Goal: Information Seeking & Learning: Find specific fact

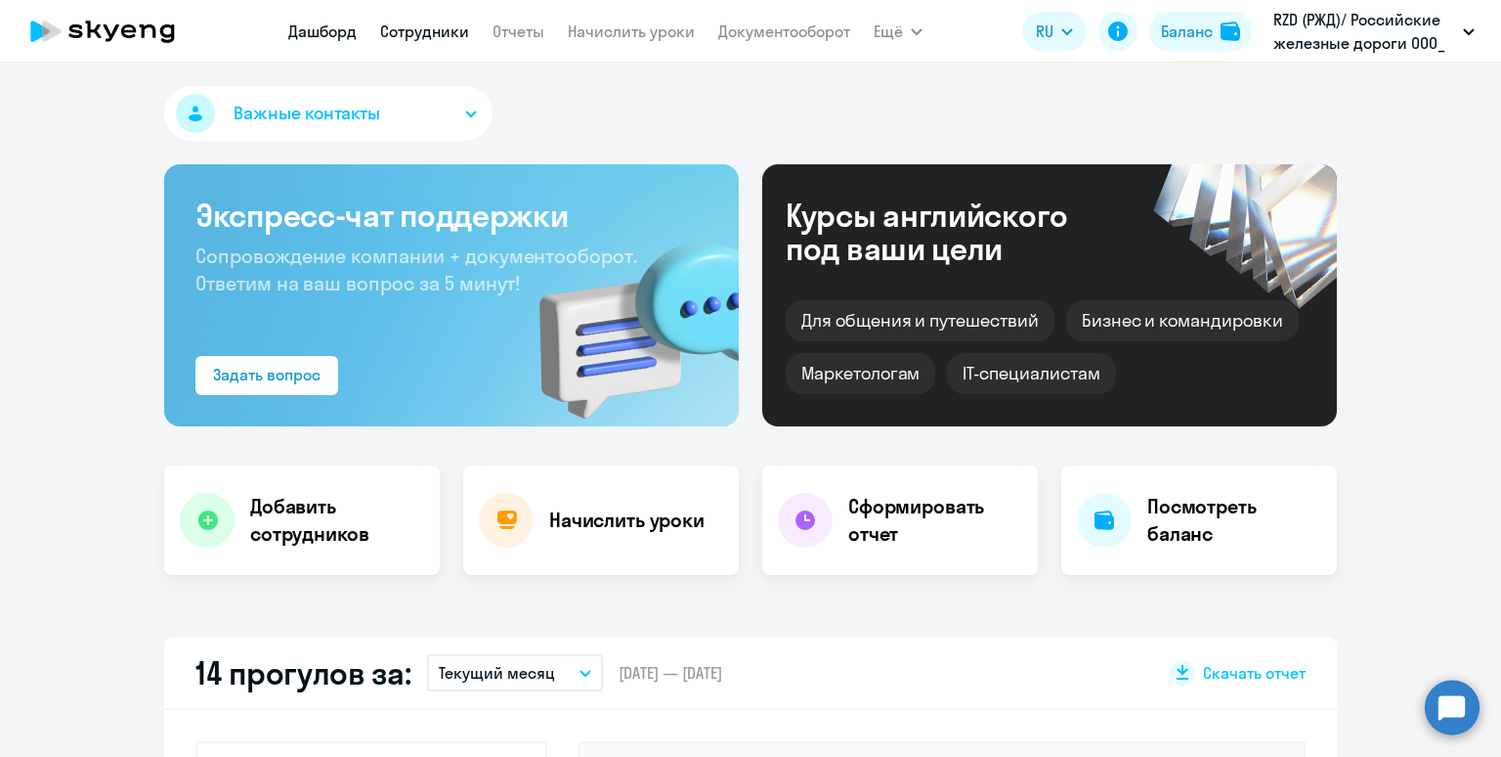
click at [407, 28] on link "Сотрудники" at bounding box center [424, 32] width 89 height 20
select select "30"
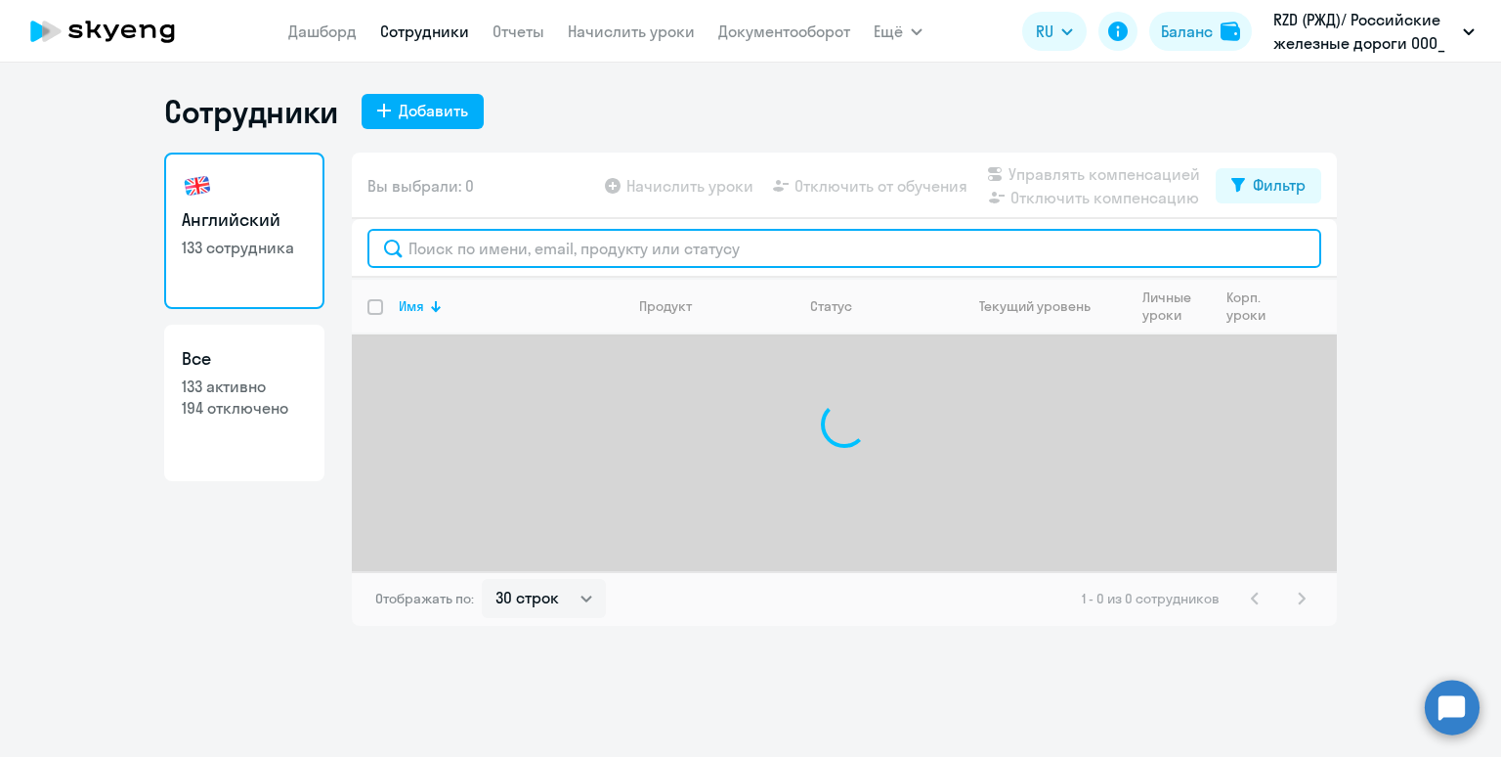
click at [626, 254] on input "text" at bounding box center [845, 248] width 954 height 39
paste input "Лычакова"
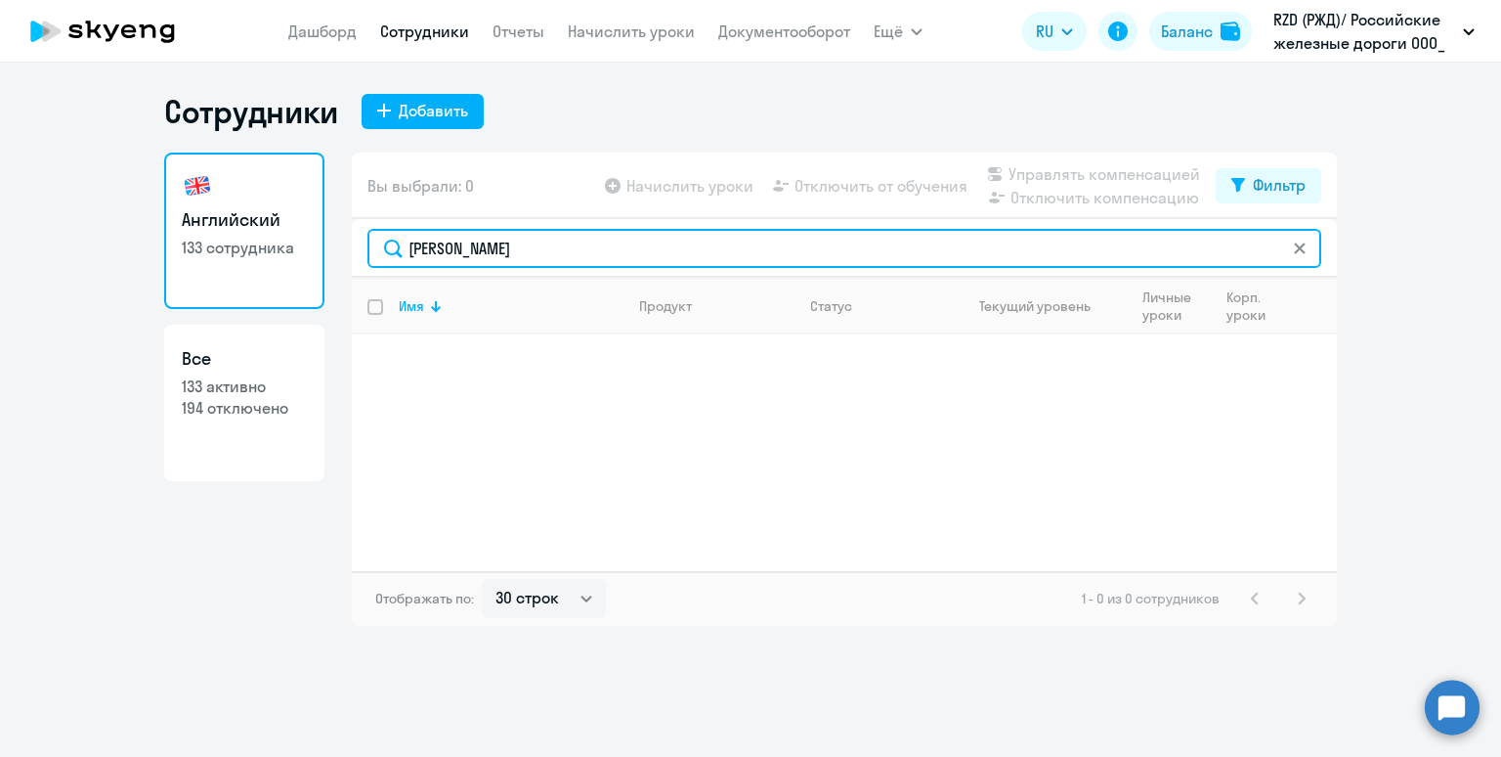
type input "Лычакова"
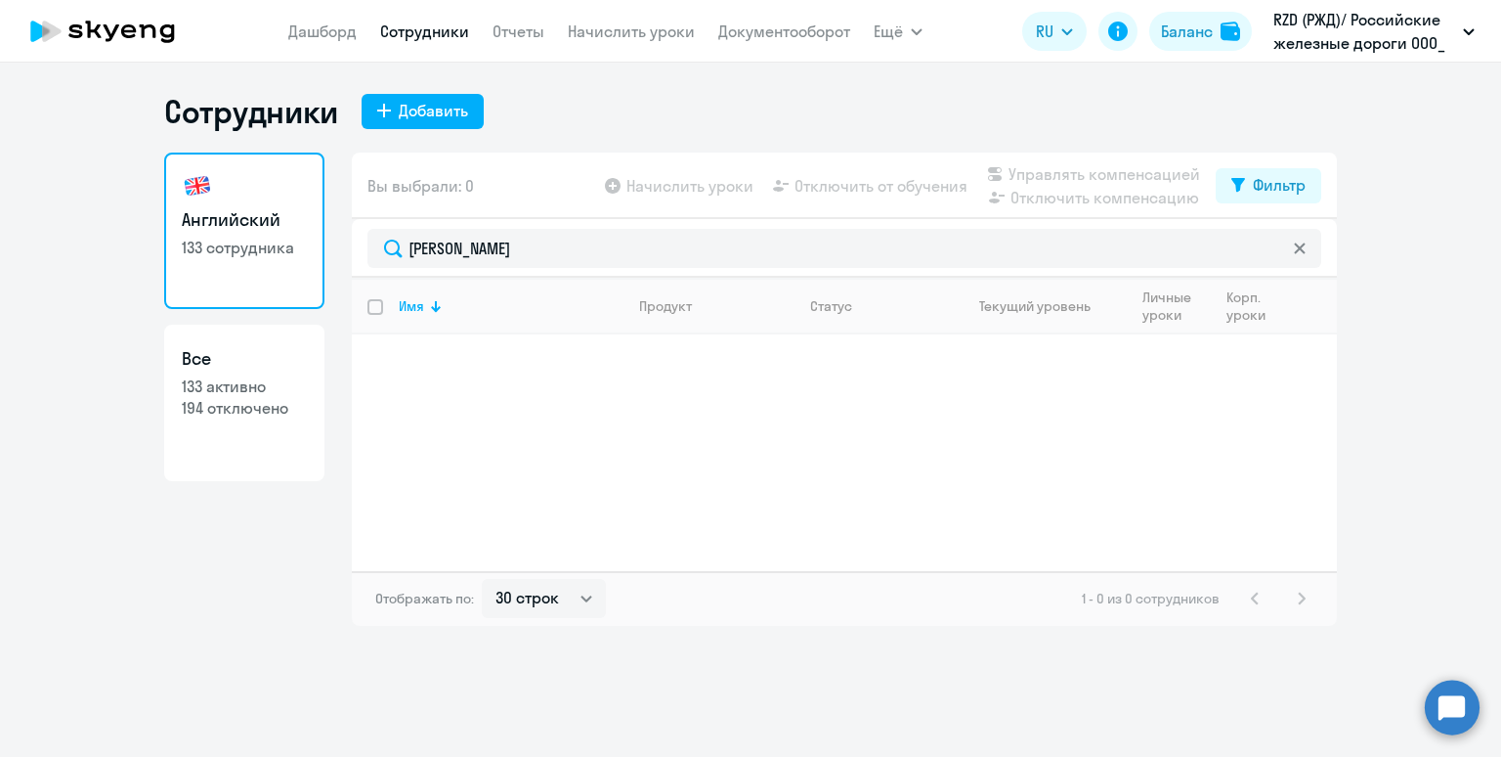
click at [277, 401] on p "194 отключено" at bounding box center [244, 408] width 125 height 22
select select "30"
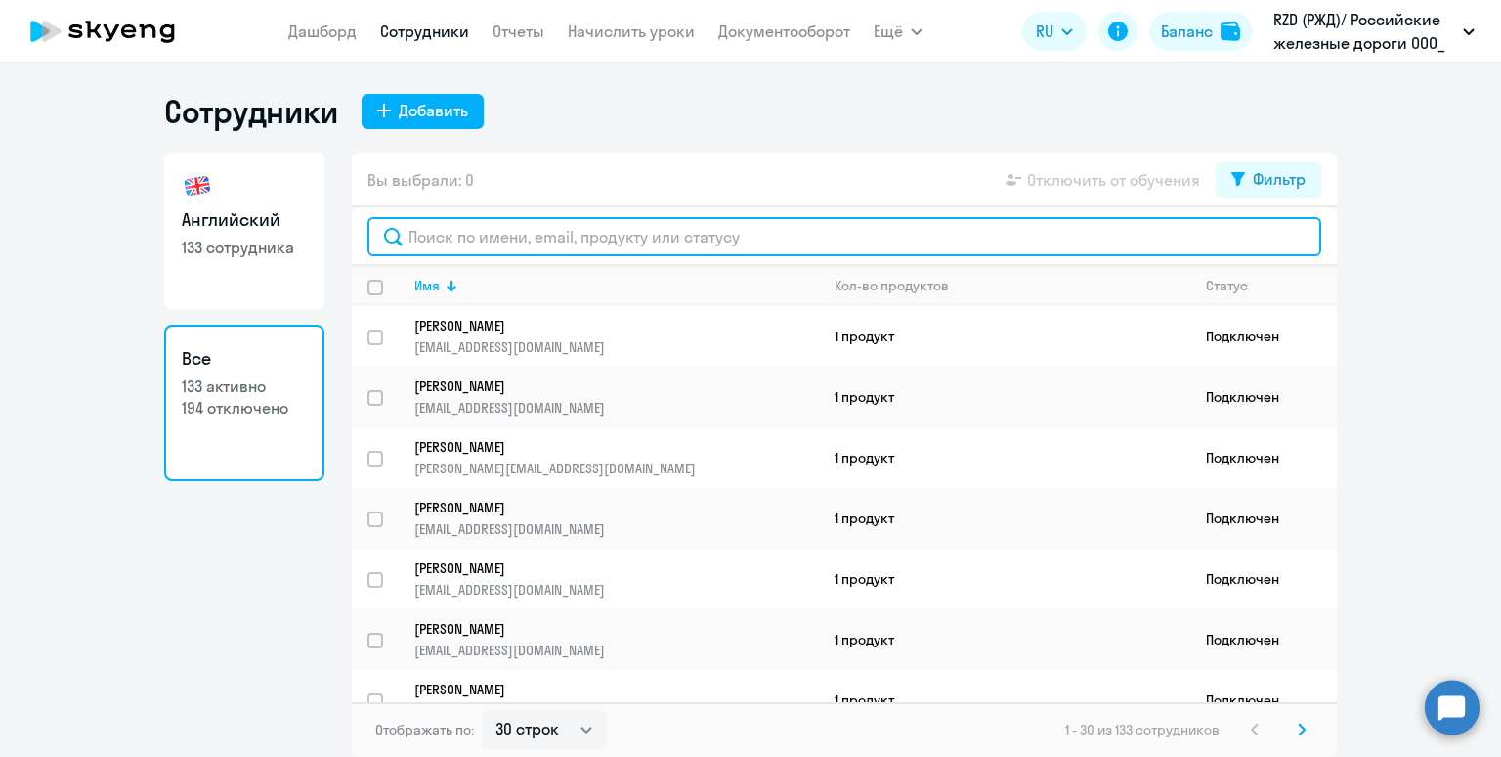
drag, startPoint x: 827, startPoint y: 239, endPoint x: 838, endPoint y: 240, distance: 10.8
click at [832, 239] on input "text" at bounding box center [845, 236] width 954 height 39
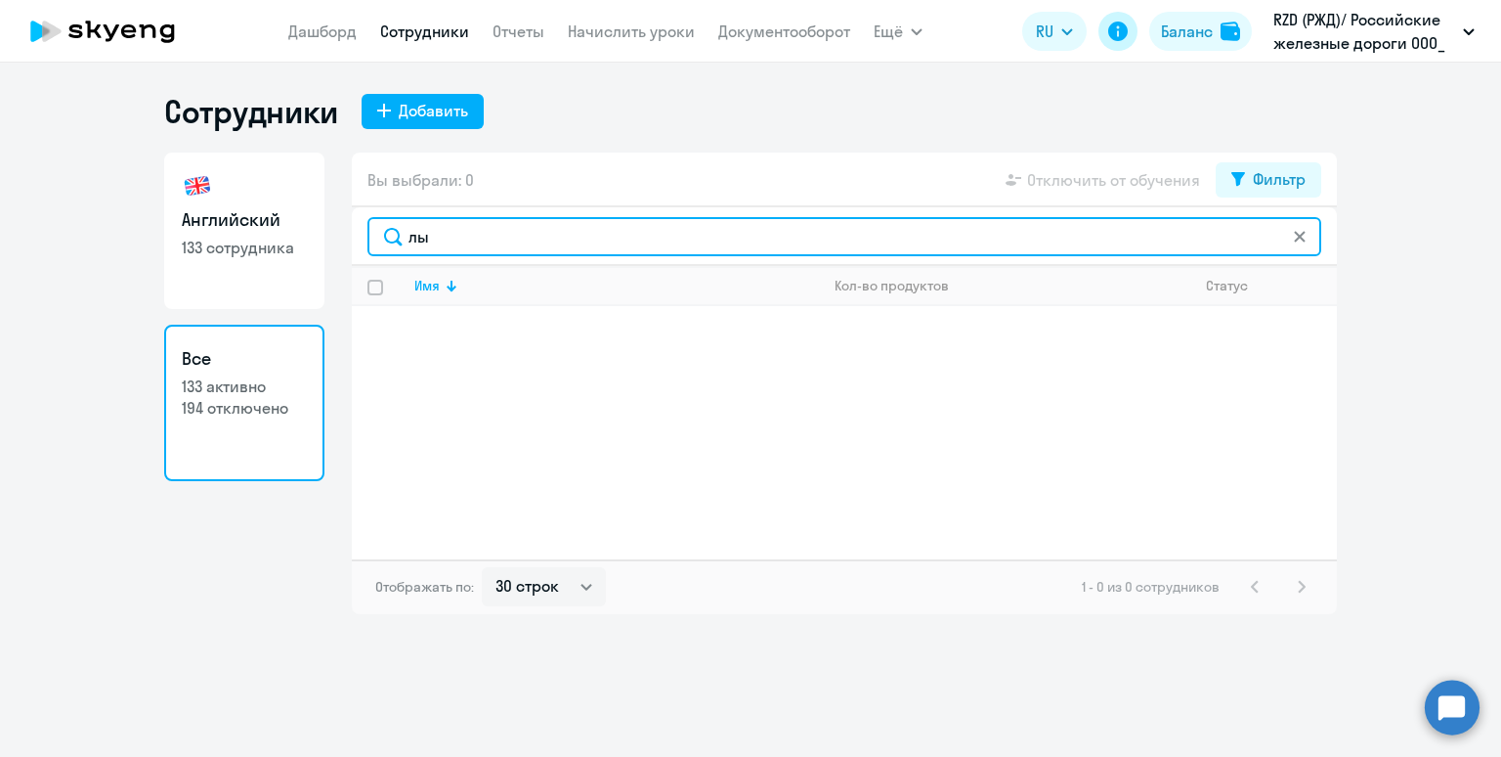
type input "л"
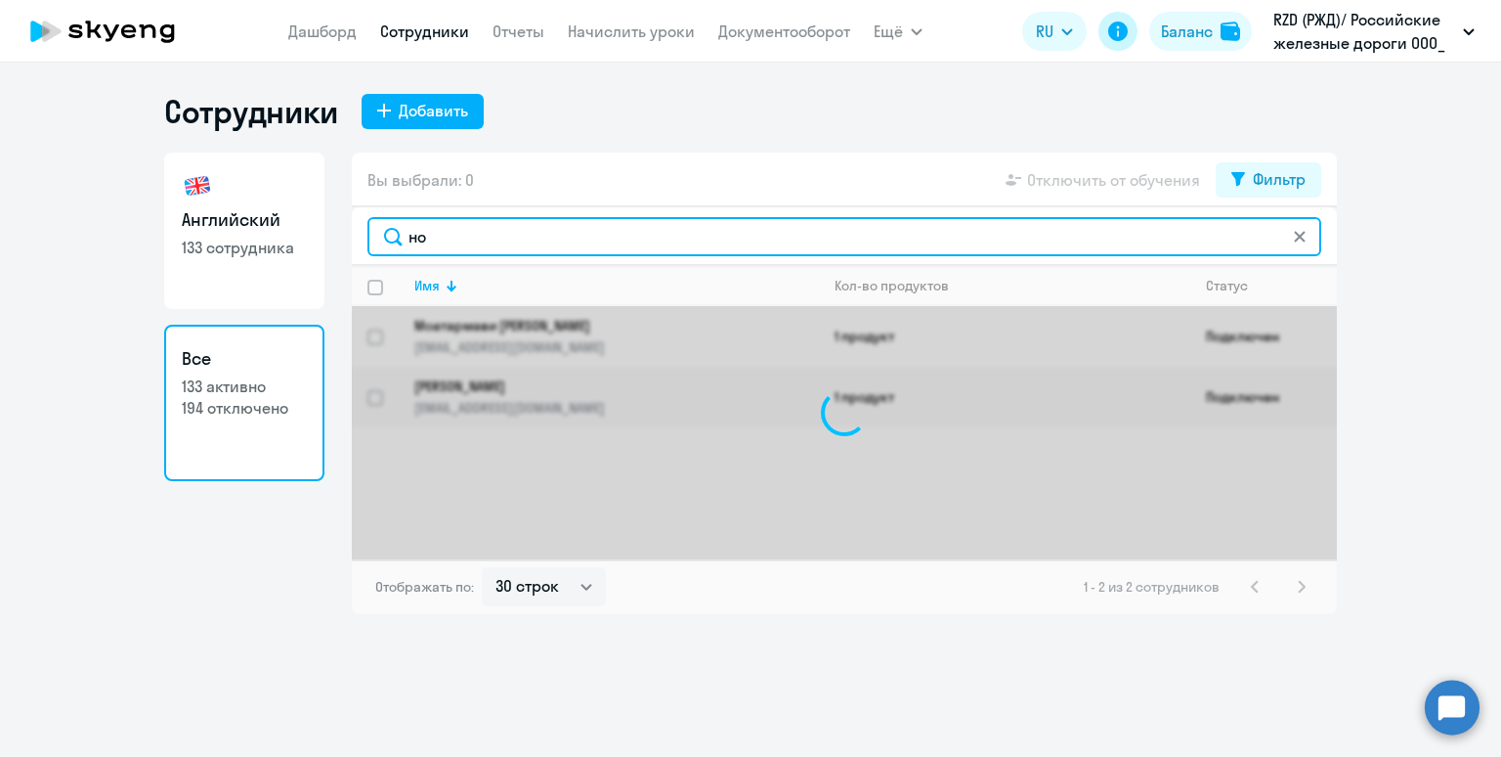
type input "н"
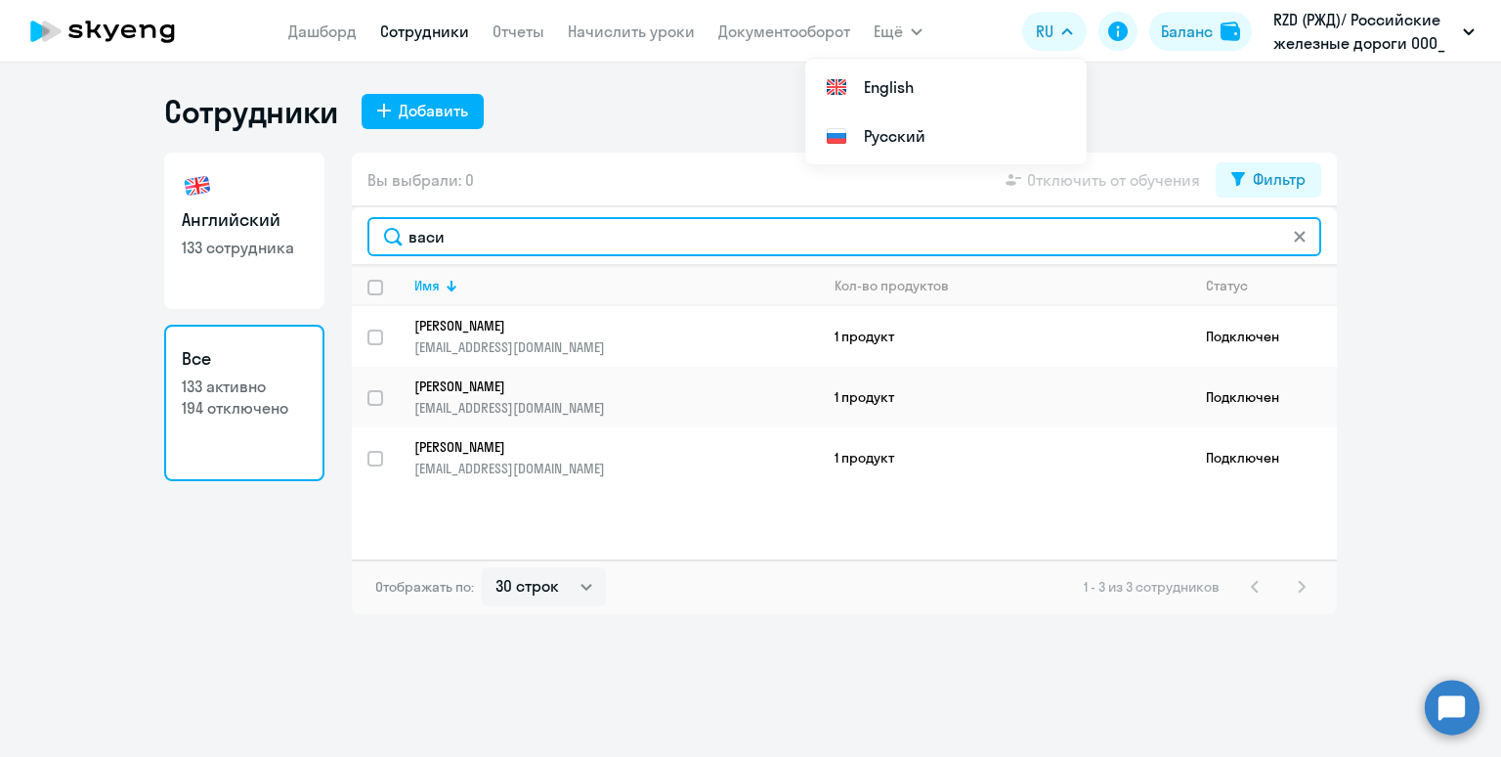
type input "васи"
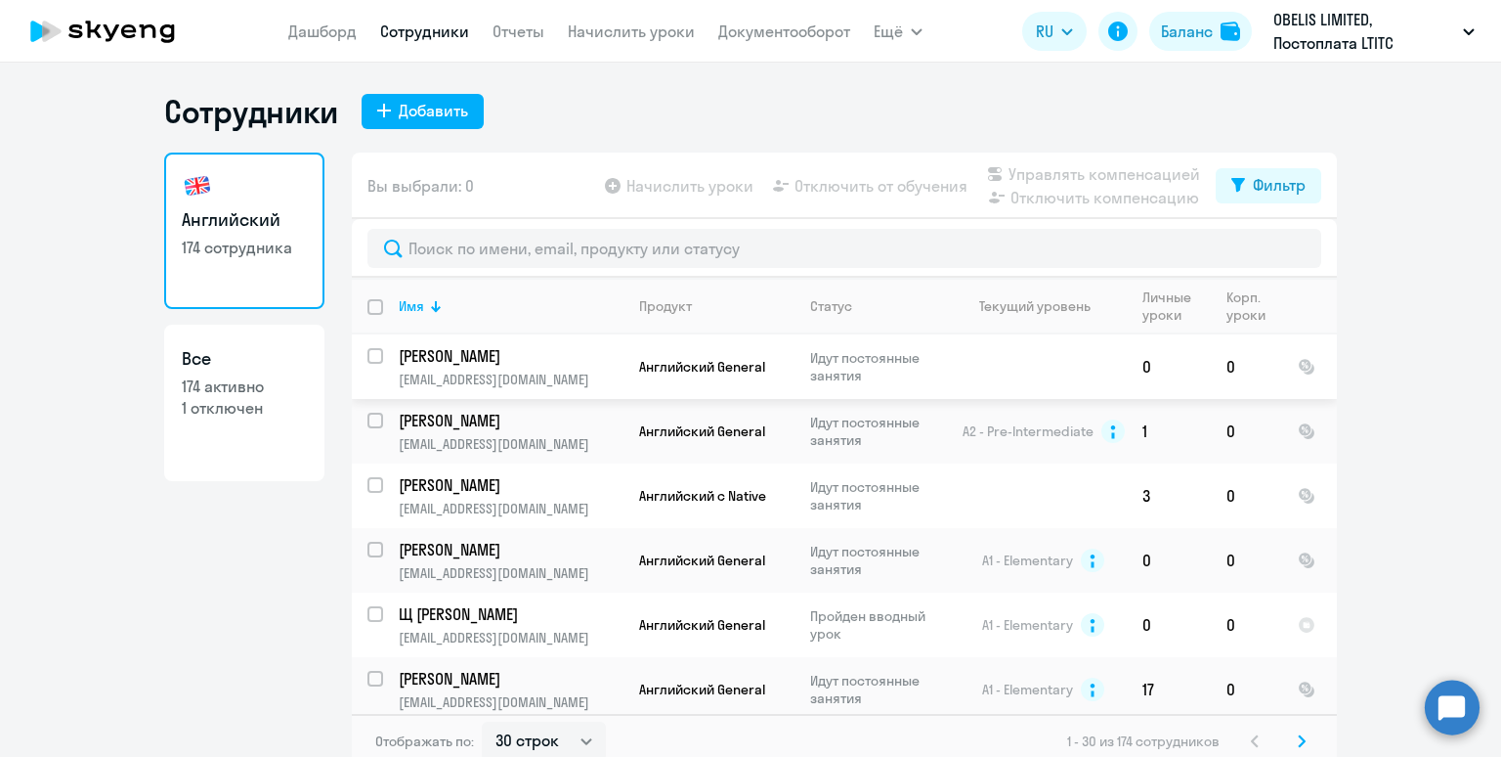
select select "30"
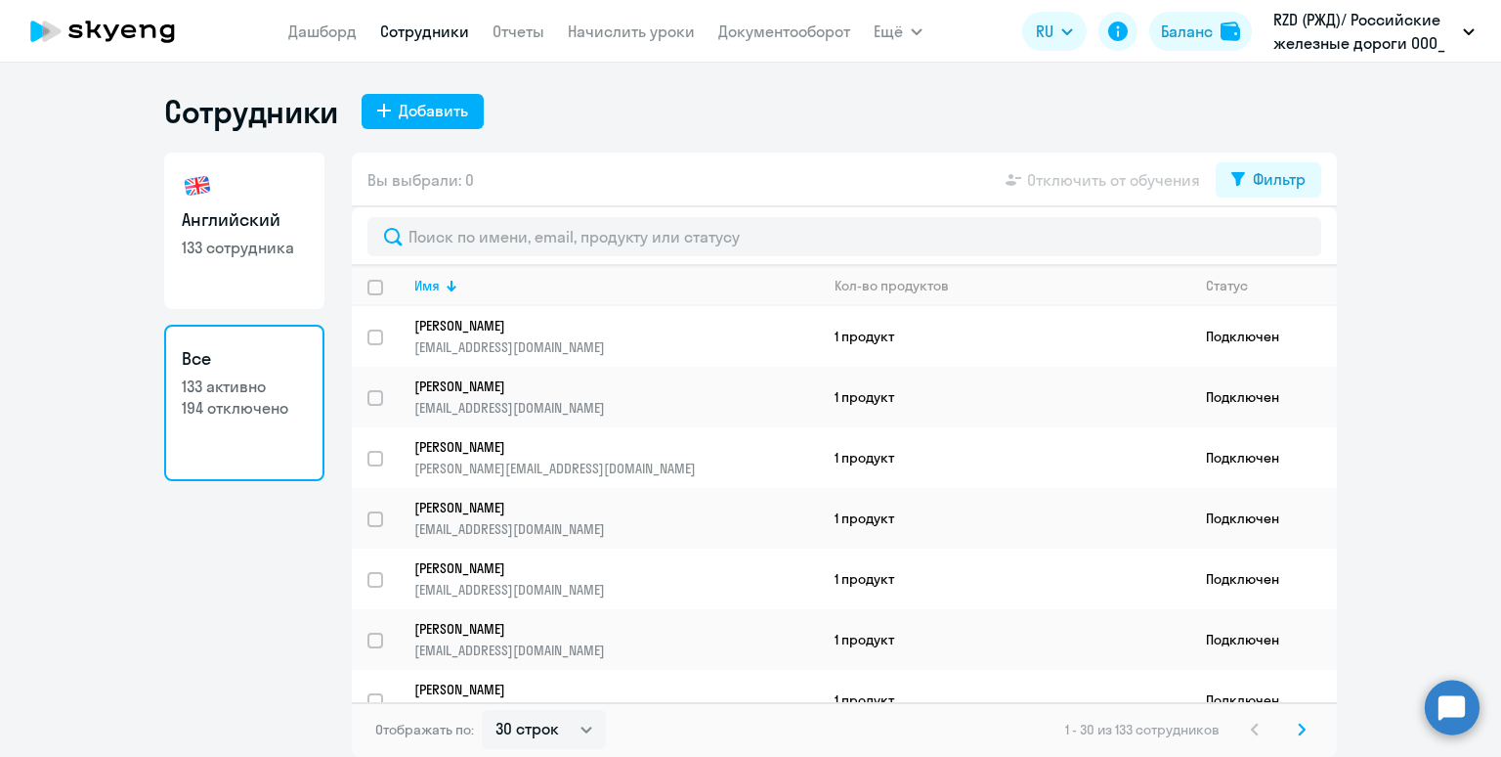
select select "30"
click at [1242, 176] on icon at bounding box center [1239, 179] width 14 height 14
click at [1288, 243] on span at bounding box center [1289, 244] width 33 height 20
click at [1273, 243] on input "checkbox" at bounding box center [1272, 242] width 1 height 1
checkbox input "true"
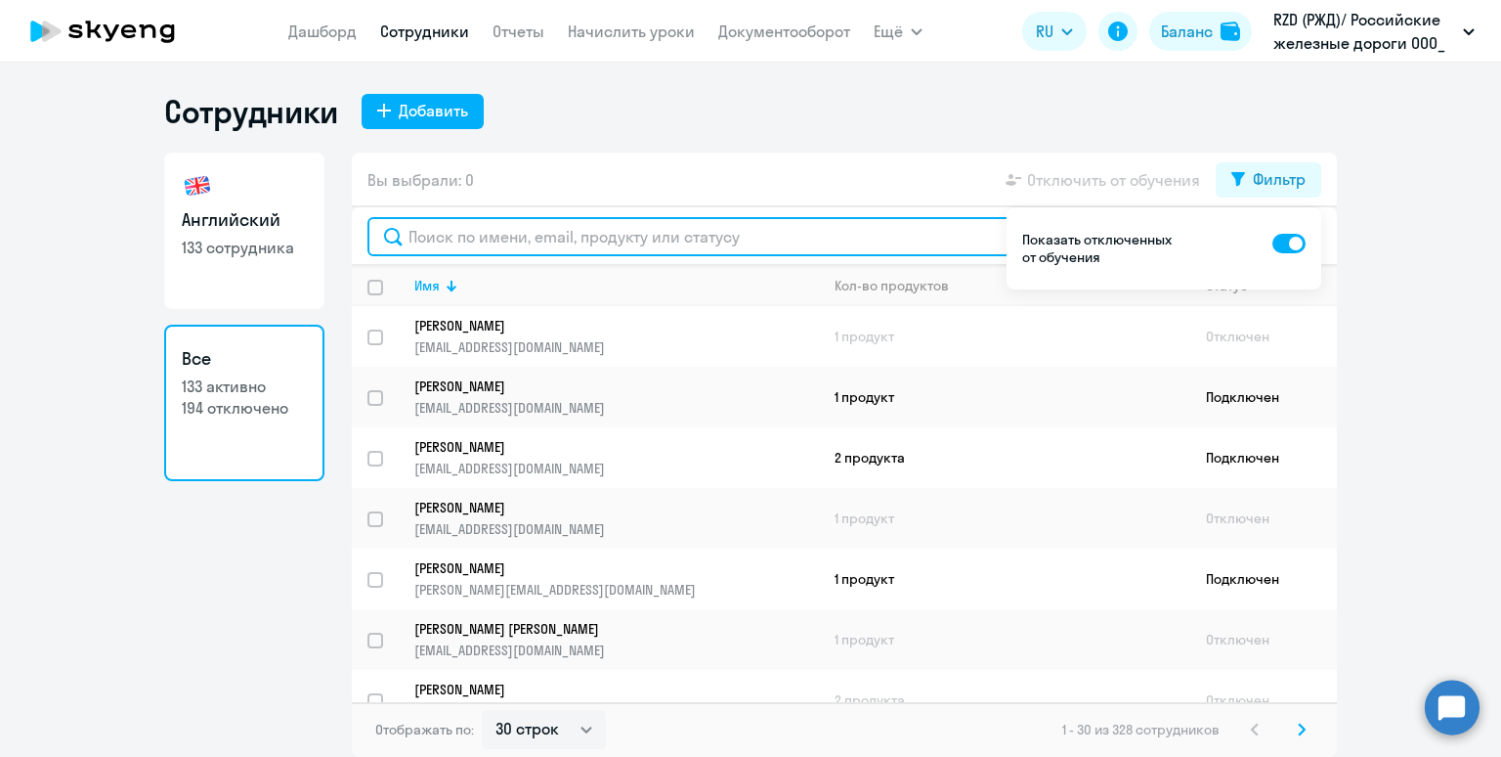
click at [870, 242] on input "text" at bounding box center [845, 236] width 954 height 39
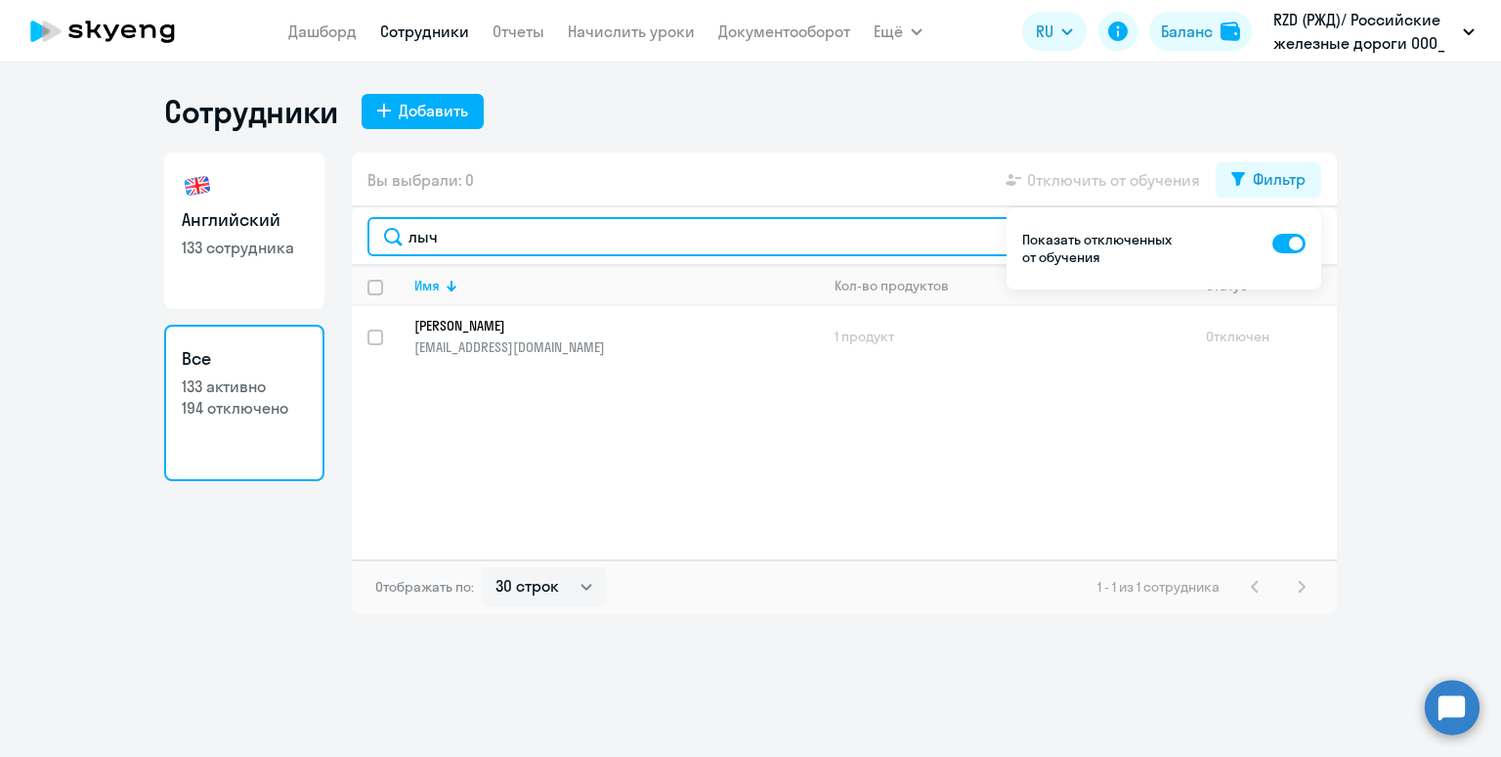
type input "лыч"
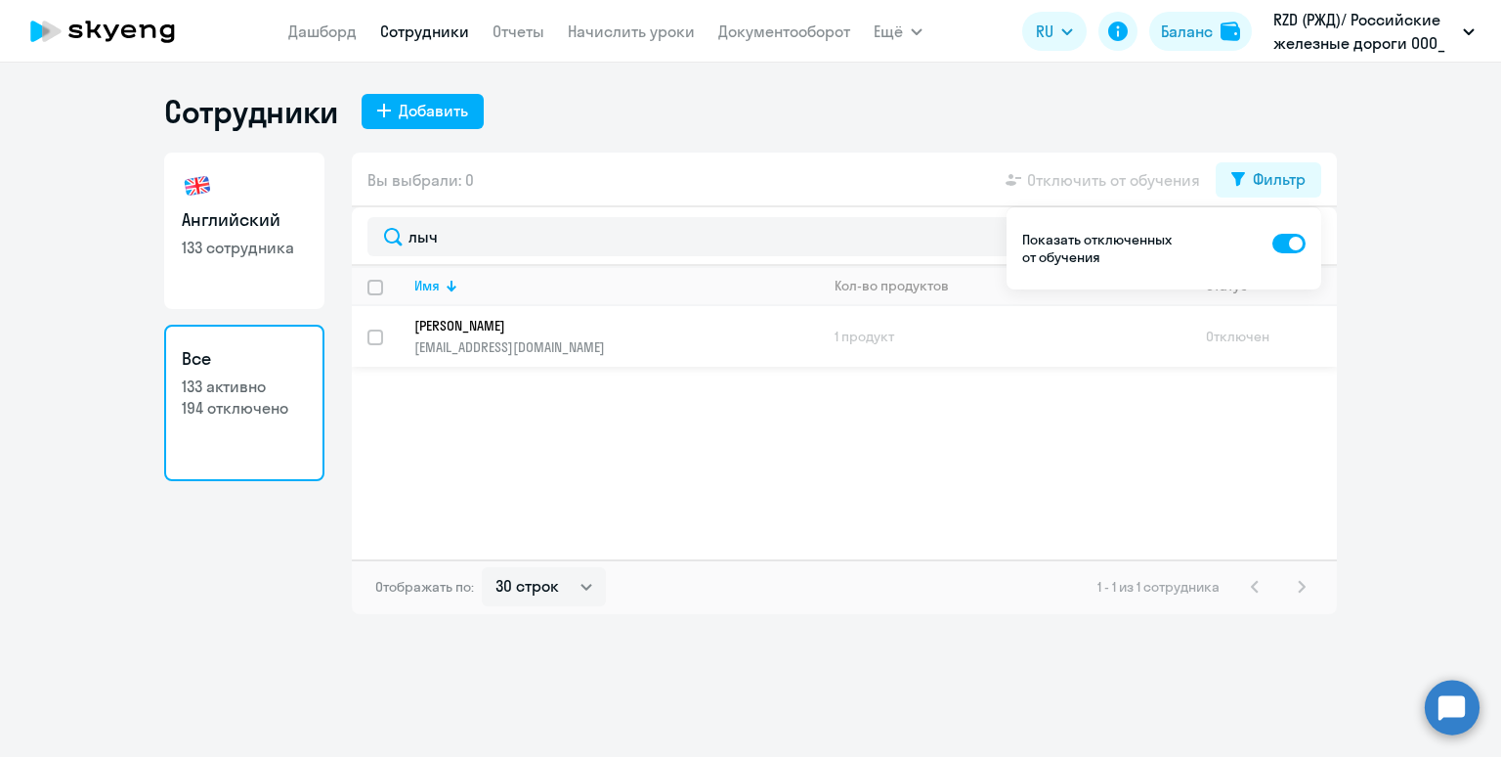
click at [722, 331] on p "[PERSON_NAME]" at bounding box center [602, 326] width 377 height 18
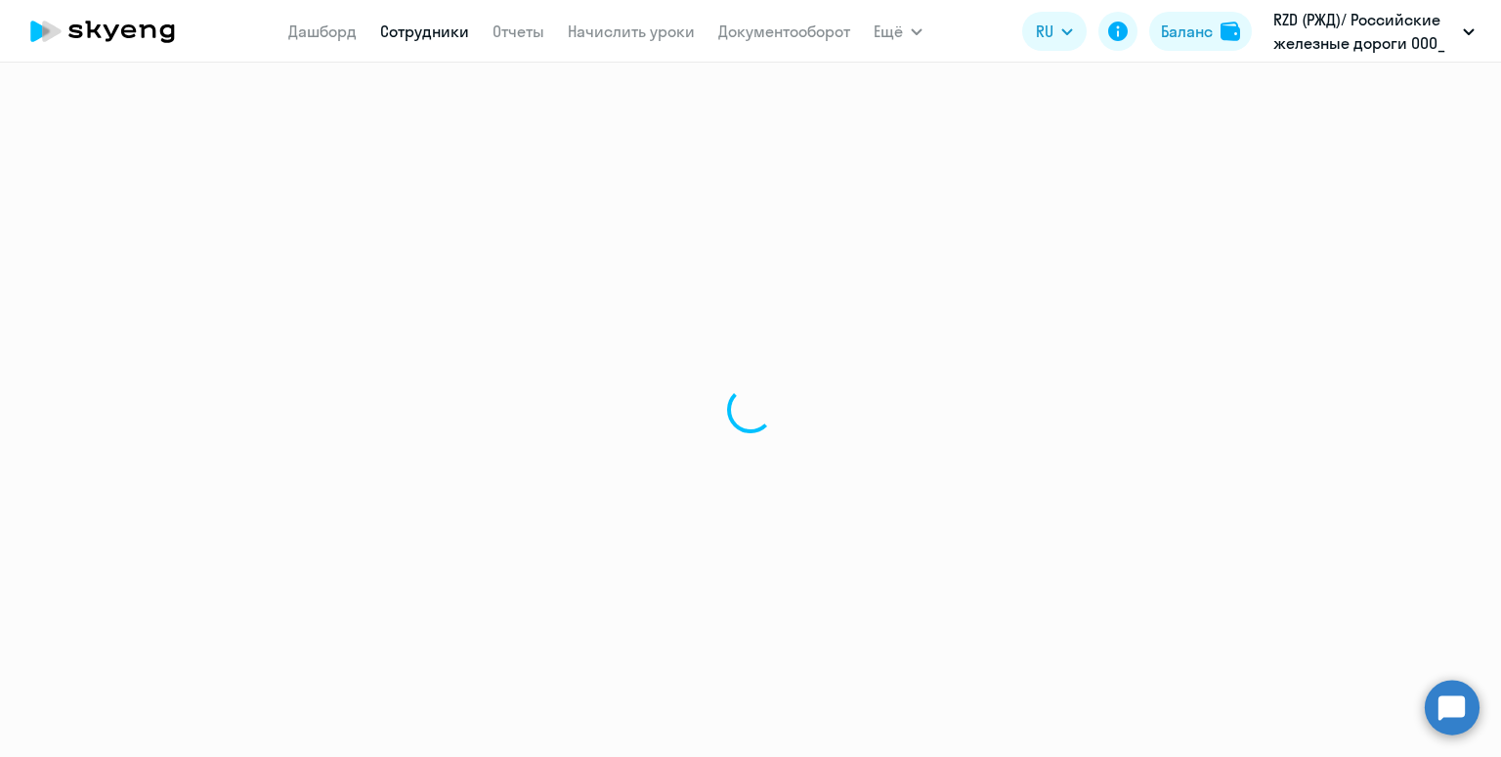
select select "english"
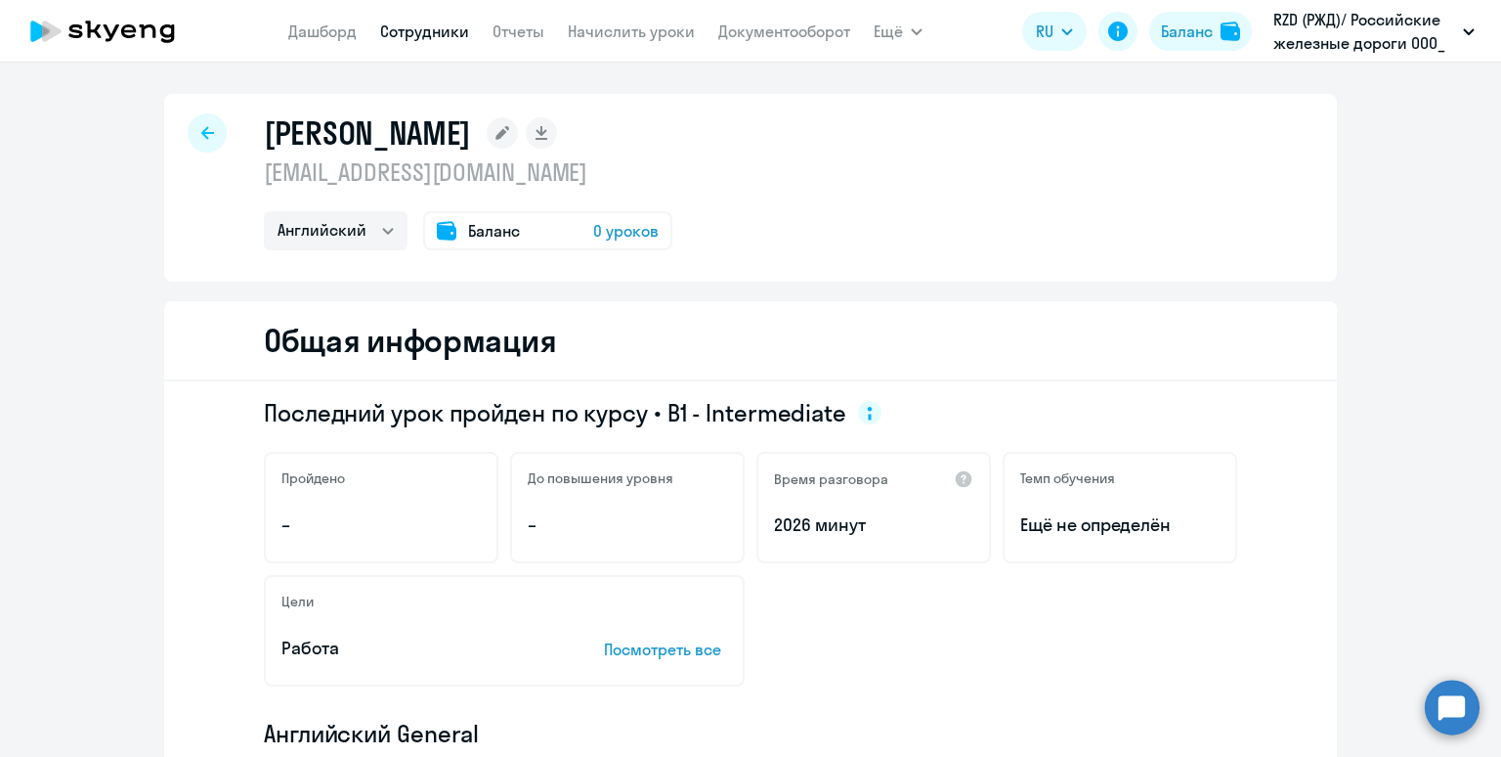
drag, startPoint x: 715, startPoint y: 132, endPoint x: 262, endPoint y: 127, distance: 452.6
click at [262, 127] on div "Лычакова Виктория Сергеевна lychakova@gmail.com Английский Баланс 0 уроков" at bounding box center [750, 188] width 1173 height 188
copy h1 "Лычакова Виктория Сергеевна"
drag, startPoint x: 406, startPoint y: 170, endPoint x: 264, endPoint y: 169, distance: 141.7
click at [264, 169] on p "lychakova@gmail.com" at bounding box center [468, 171] width 409 height 31
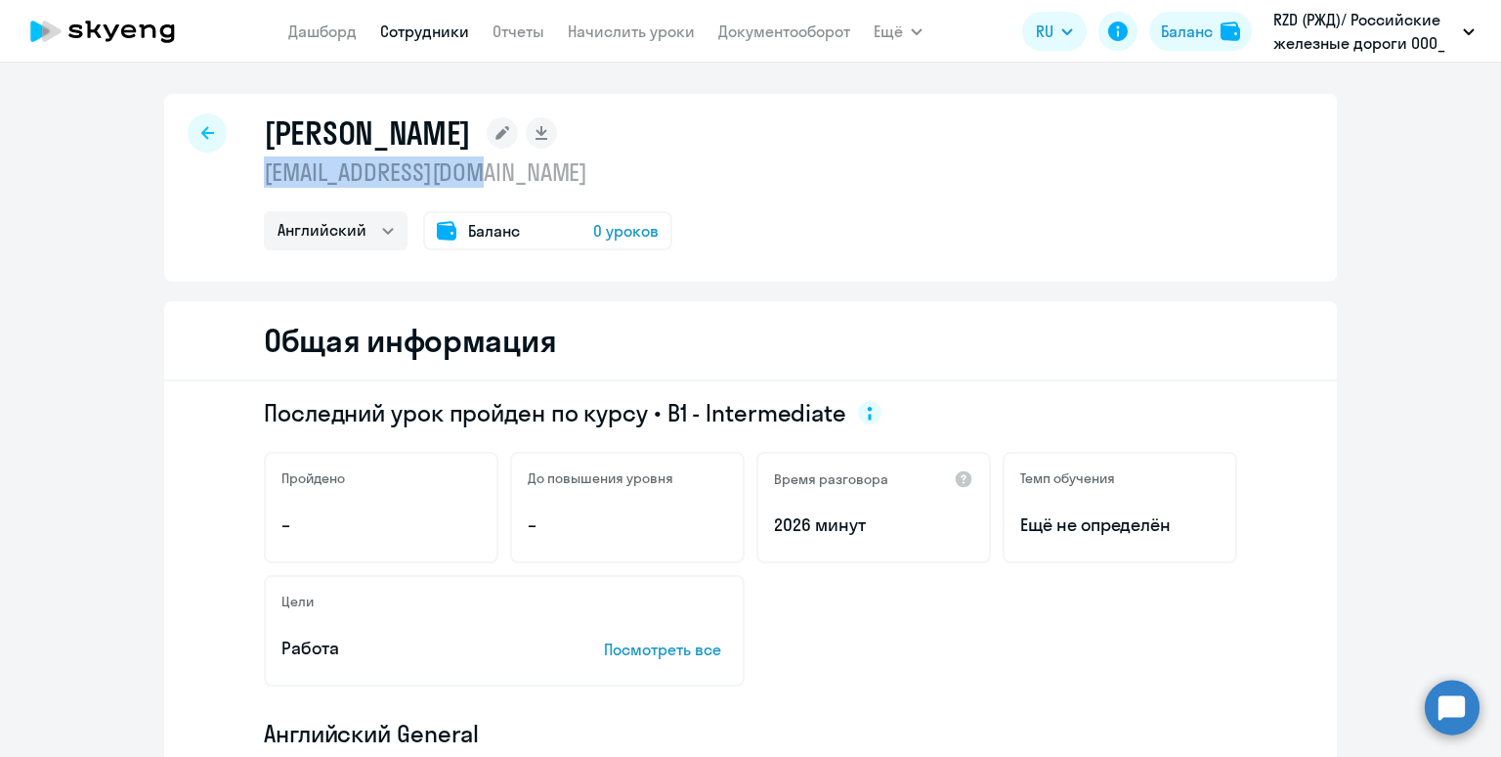
copy p "lychakova@gmail.com"
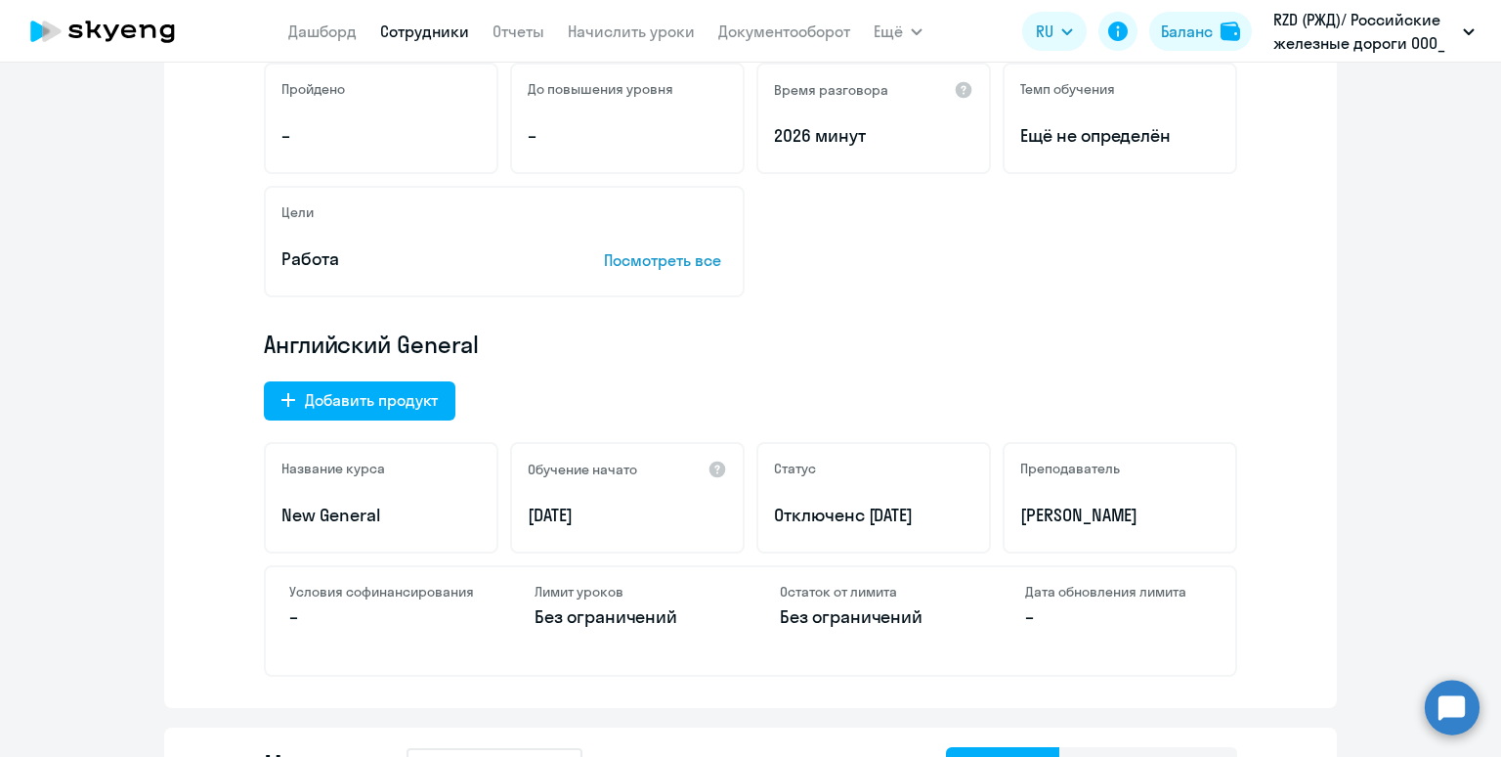
scroll to position [401, 0]
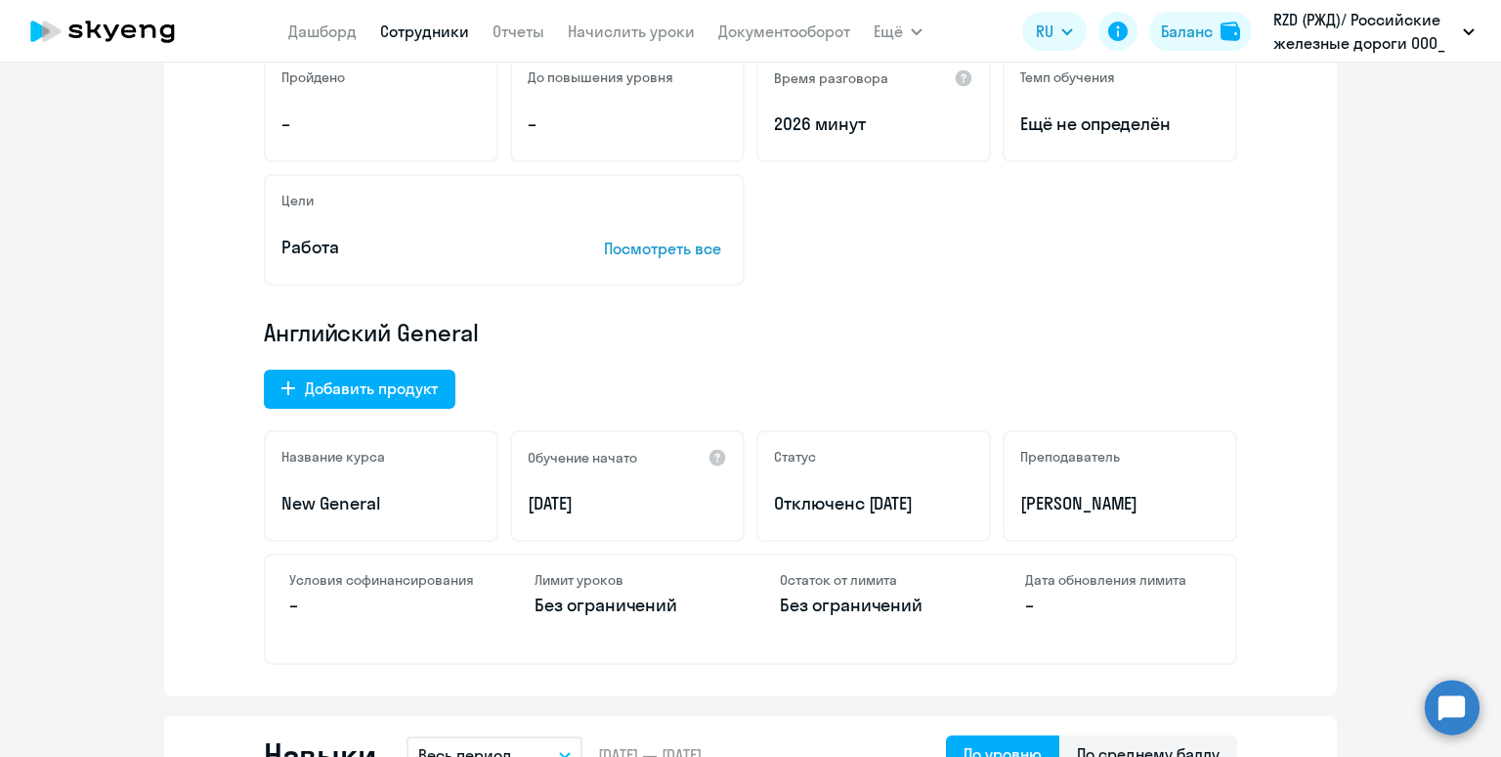
drag, startPoint x: 957, startPoint y: 500, endPoint x: 873, endPoint y: 504, distance: 84.2
click at [873, 504] on p "Отключен с 21.01.2025" at bounding box center [873, 503] width 199 height 25
copy span "21.01.2025"
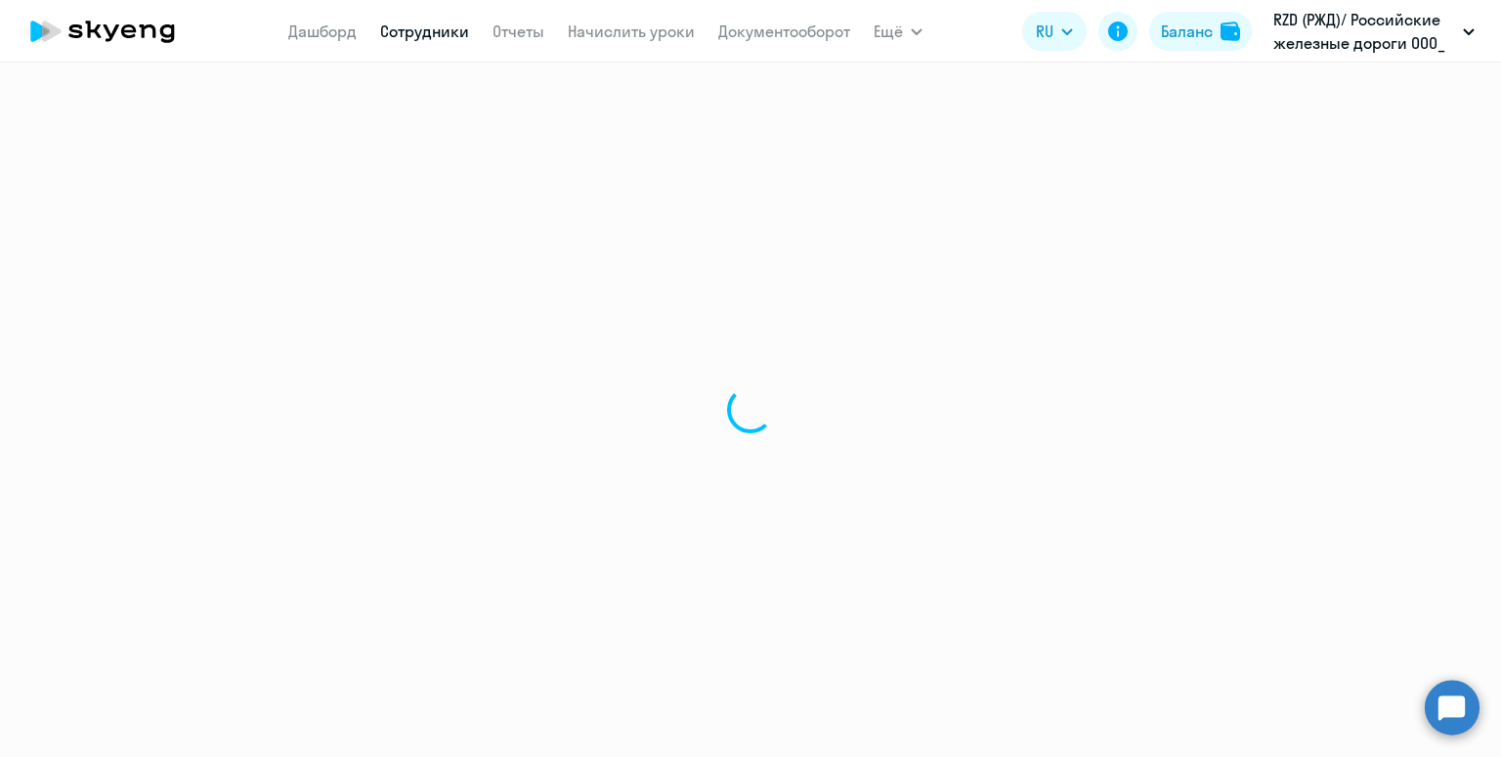
select select "30"
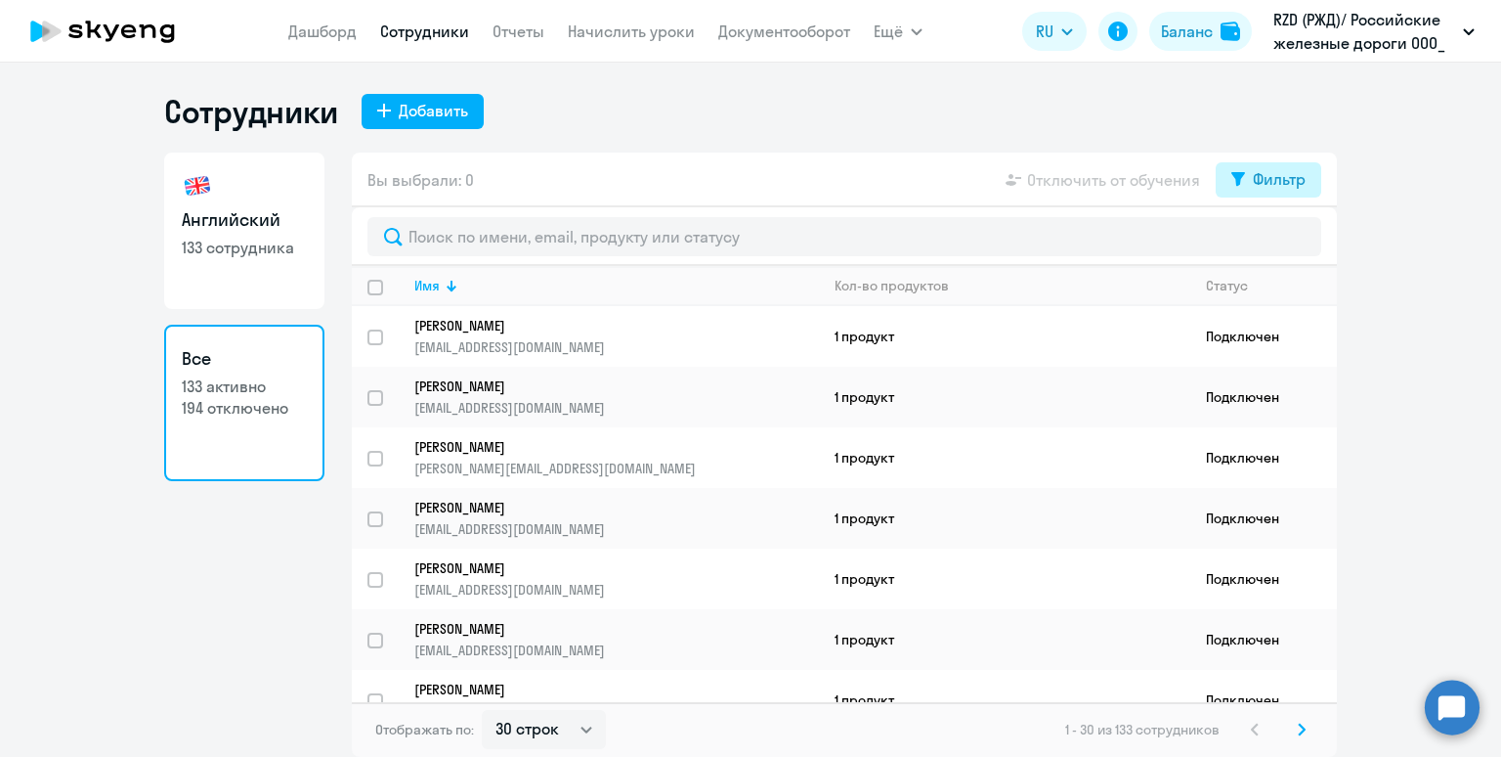
click at [1282, 190] on div "Фильтр" at bounding box center [1279, 178] width 53 height 23
click at [1291, 238] on span at bounding box center [1289, 244] width 33 height 20
click at [1273, 242] on input "checkbox" at bounding box center [1272, 242] width 1 height 1
checkbox input "true"
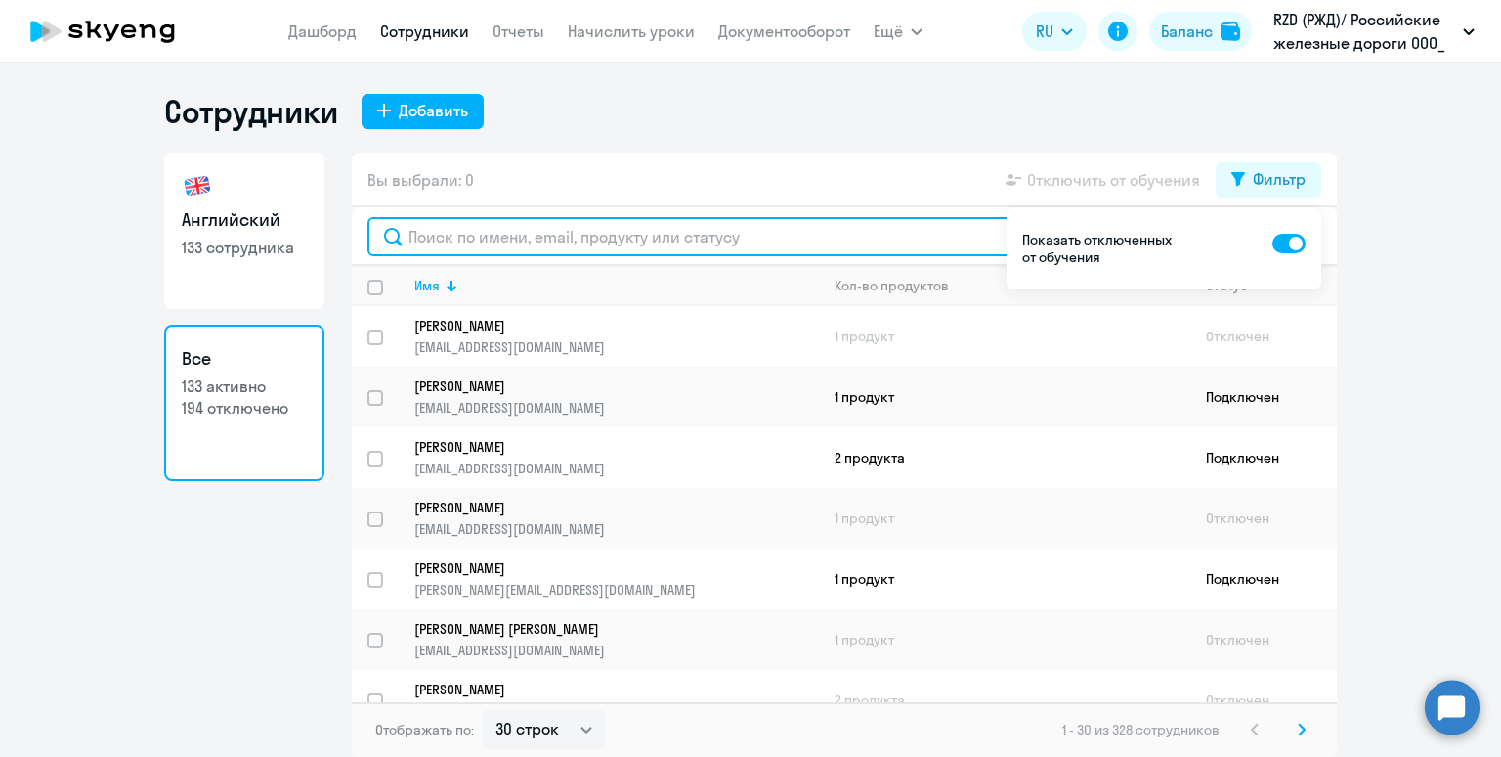
click at [841, 242] on input "text" at bounding box center [845, 236] width 954 height 39
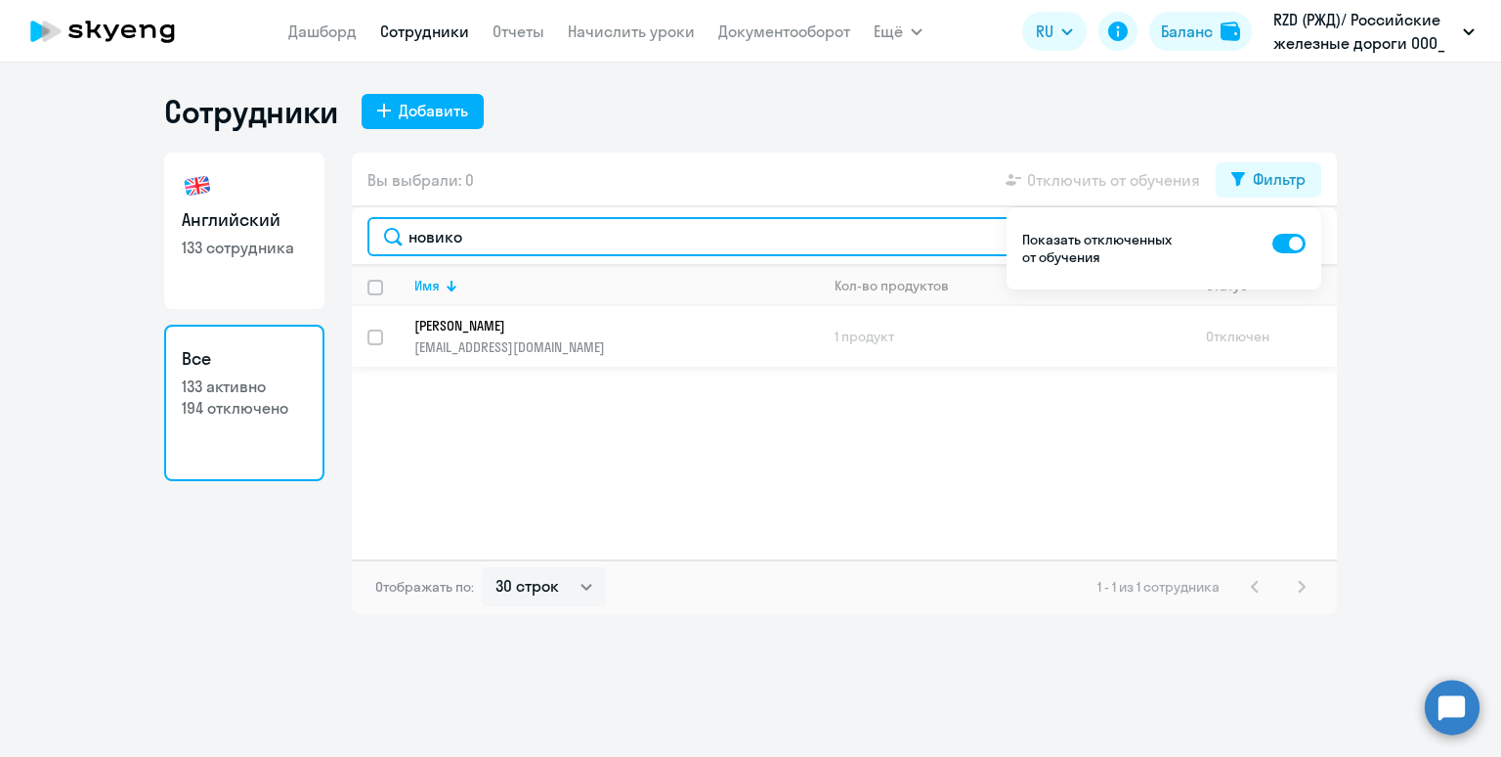
type input "новико"
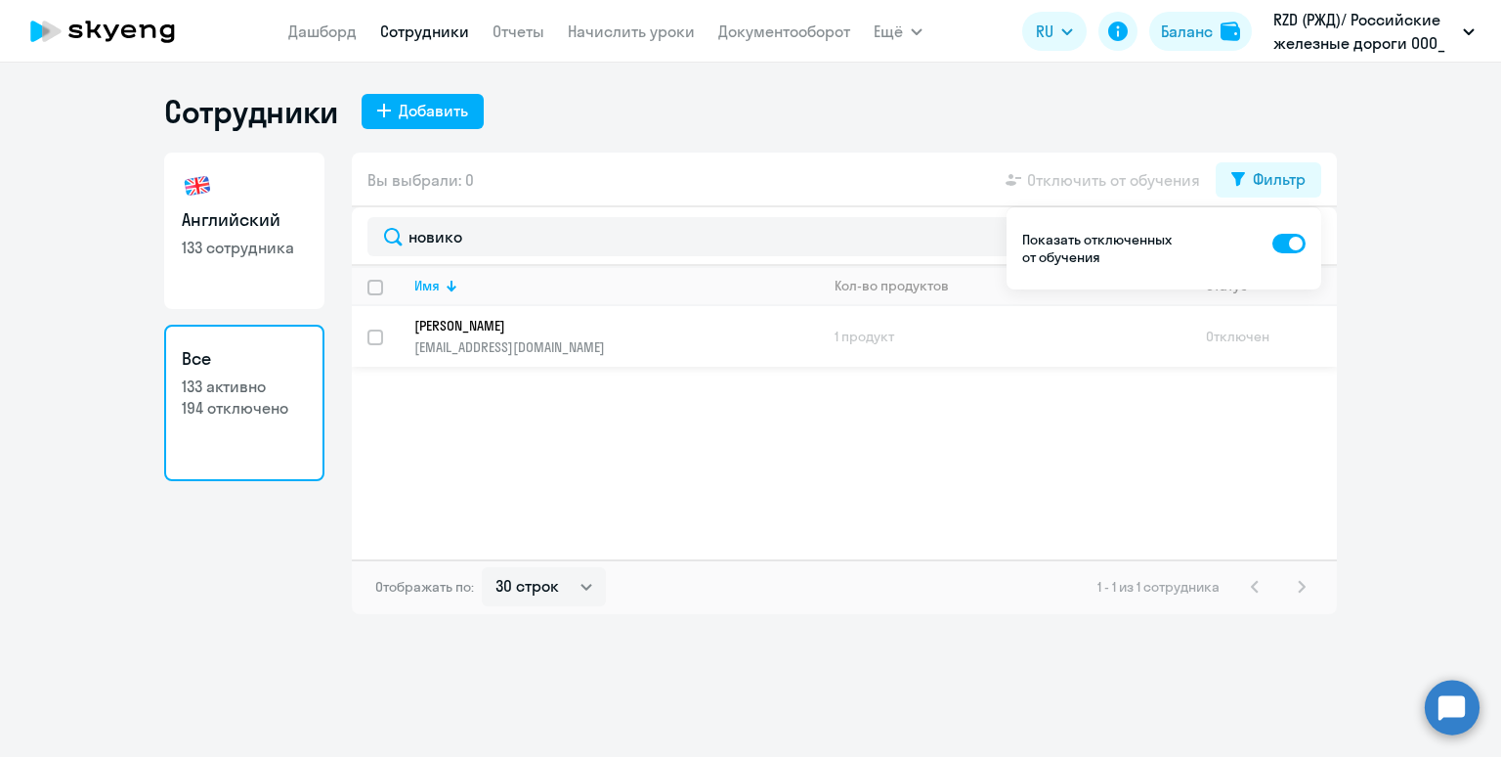
click at [671, 338] on p "angelochek163@mail.ru" at bounding box center [616, 347] width 404 height 18
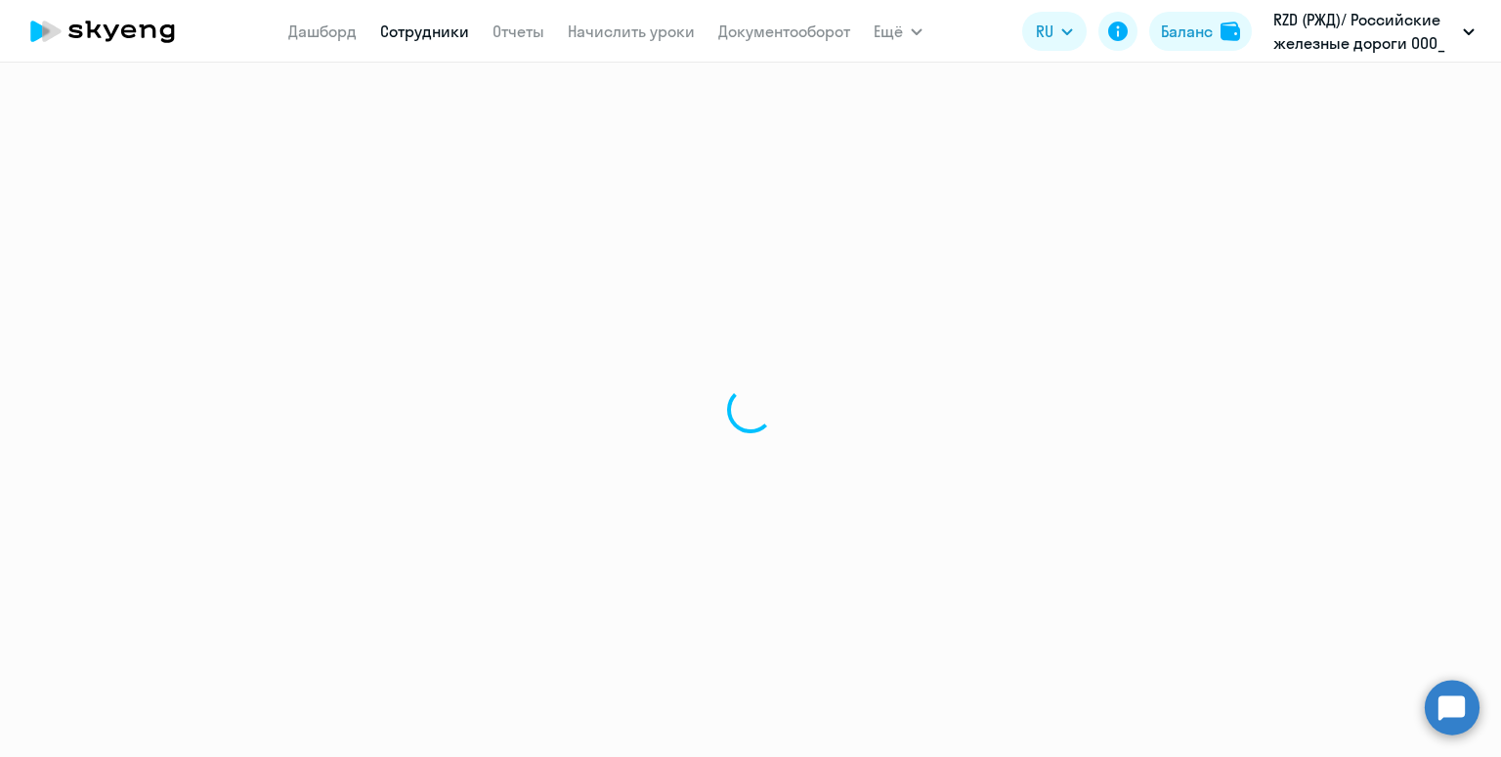
select select "english"
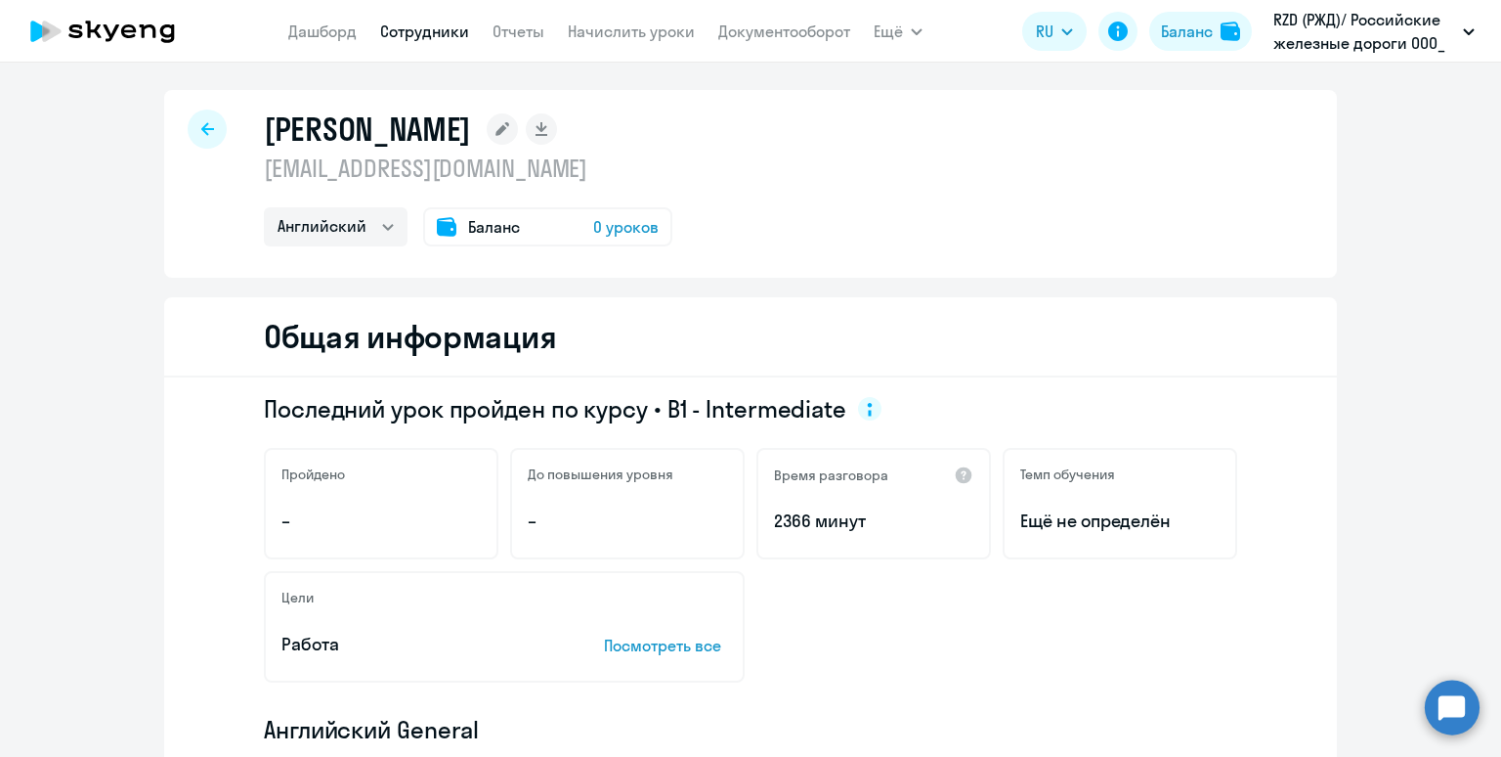
scroll to position [4, 0]
drag, startPoint x: 769, startPoint y: 137, endPoint x: 243, endPoint y: 115, distance: 526.3
click at [243, 115] on div "Новикова Анжелика Валентиновна angelochek163@mail.ru Английский Баланс 0 уроков" at bounding box center [750, 184] width 1173 height 188
copy h1 "Новикова Анжелика Валентиновна"
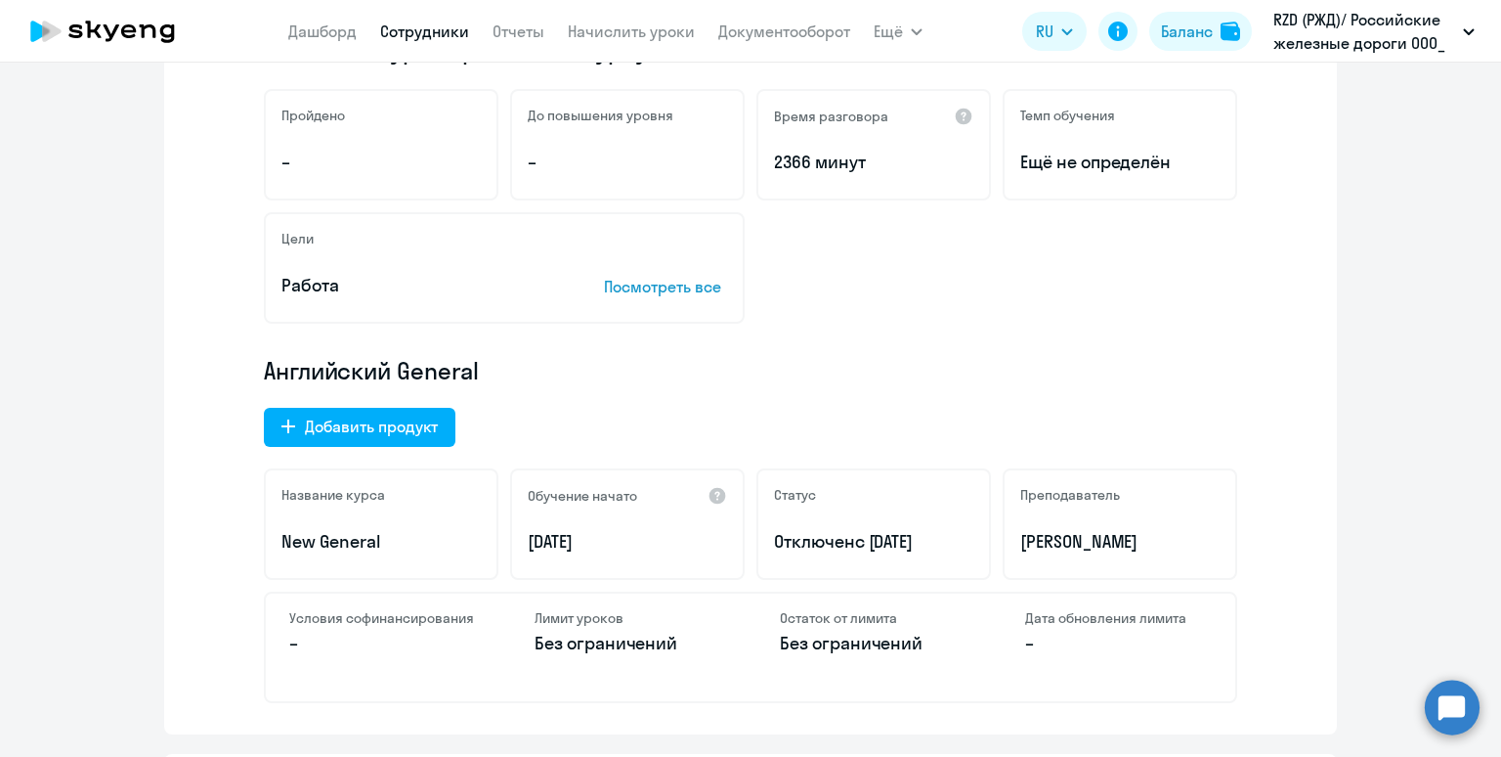
scroll to position [375, 0]
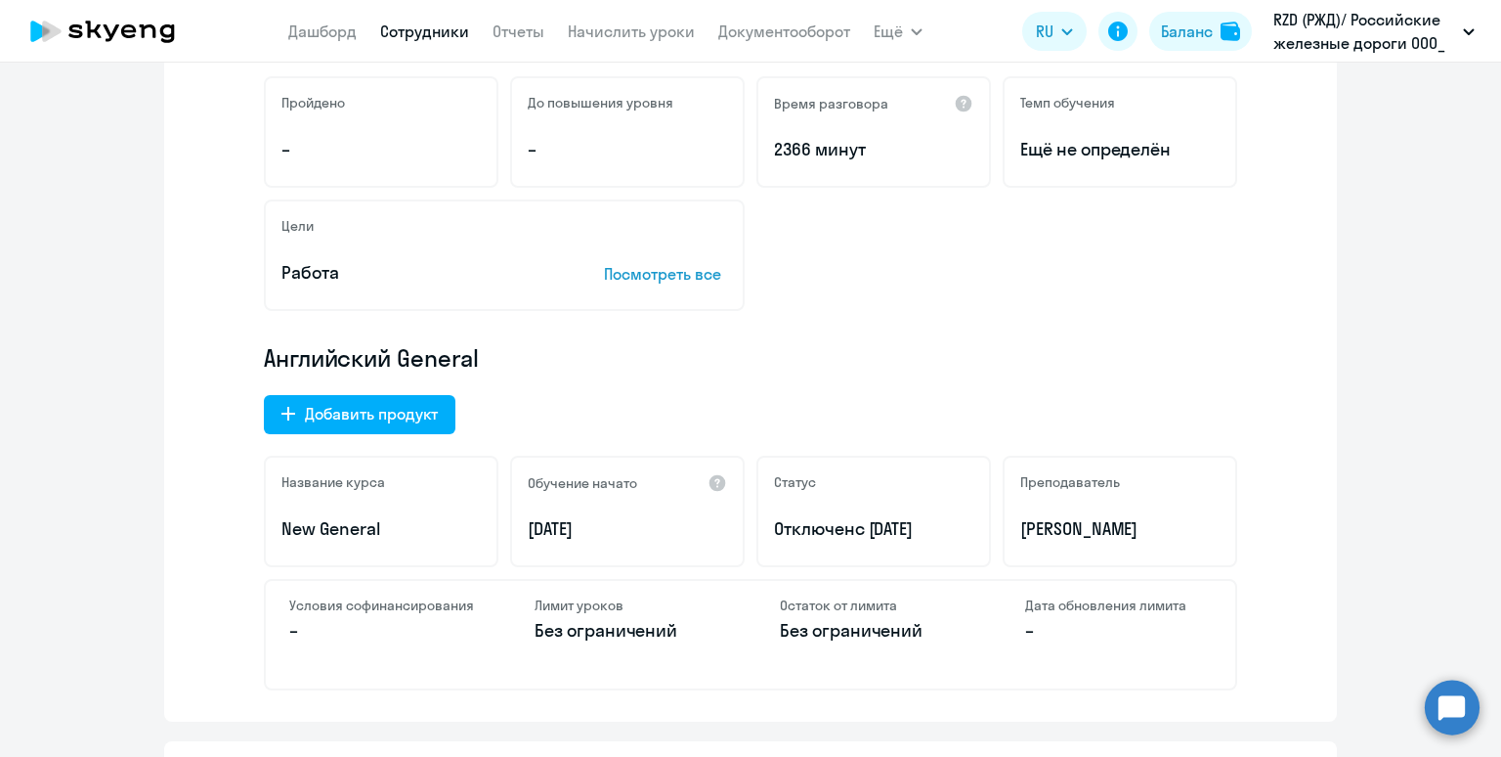
drag, startPoint x: 931, startPoint y: 529, endPoint x: 875, endPoint y: 529, distance: 55.7
click at [875, 529] on p "Отключен с 22.04.2025" at bounding box center [873, 528] width 199 height 25
copy span "22.04.2025"
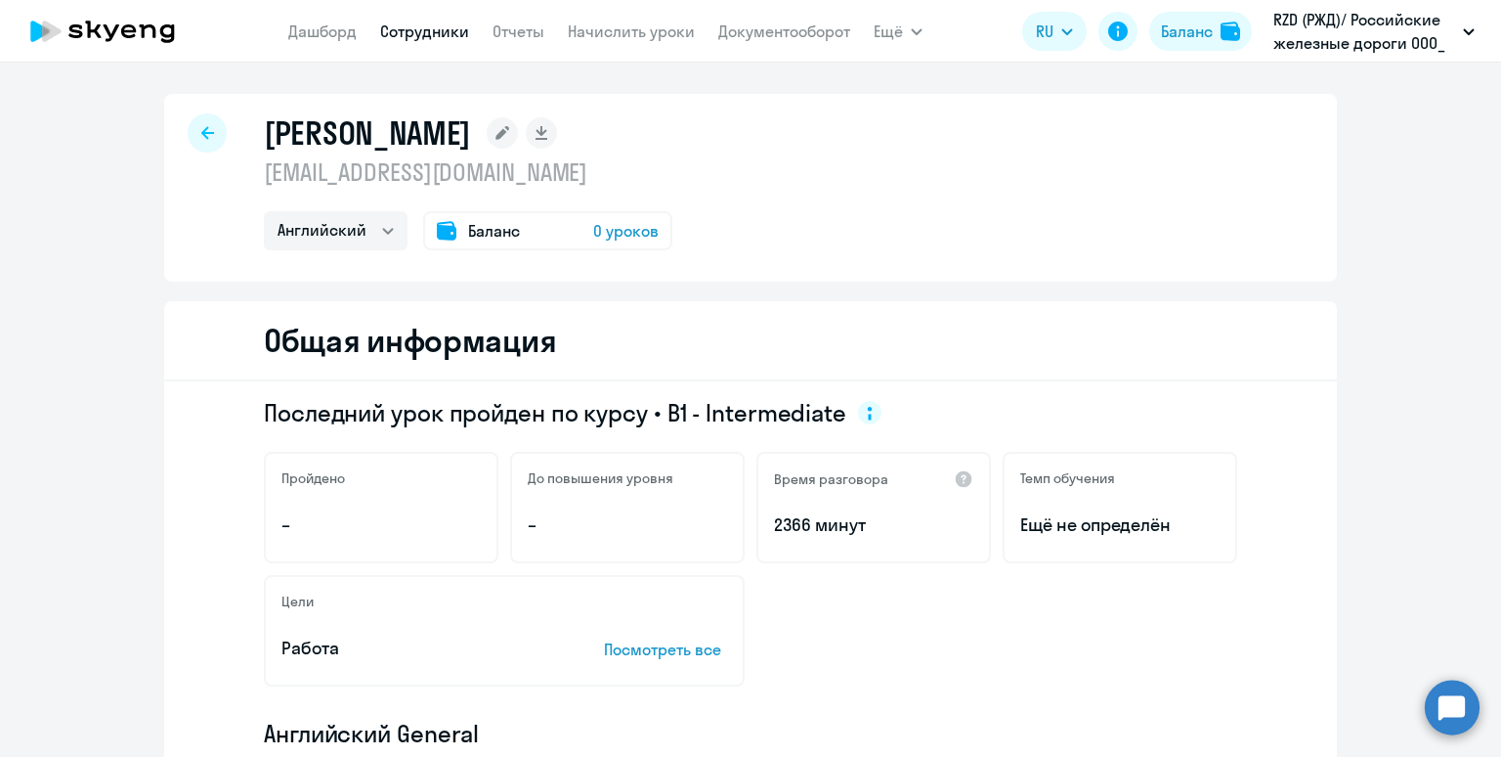
select select "30"
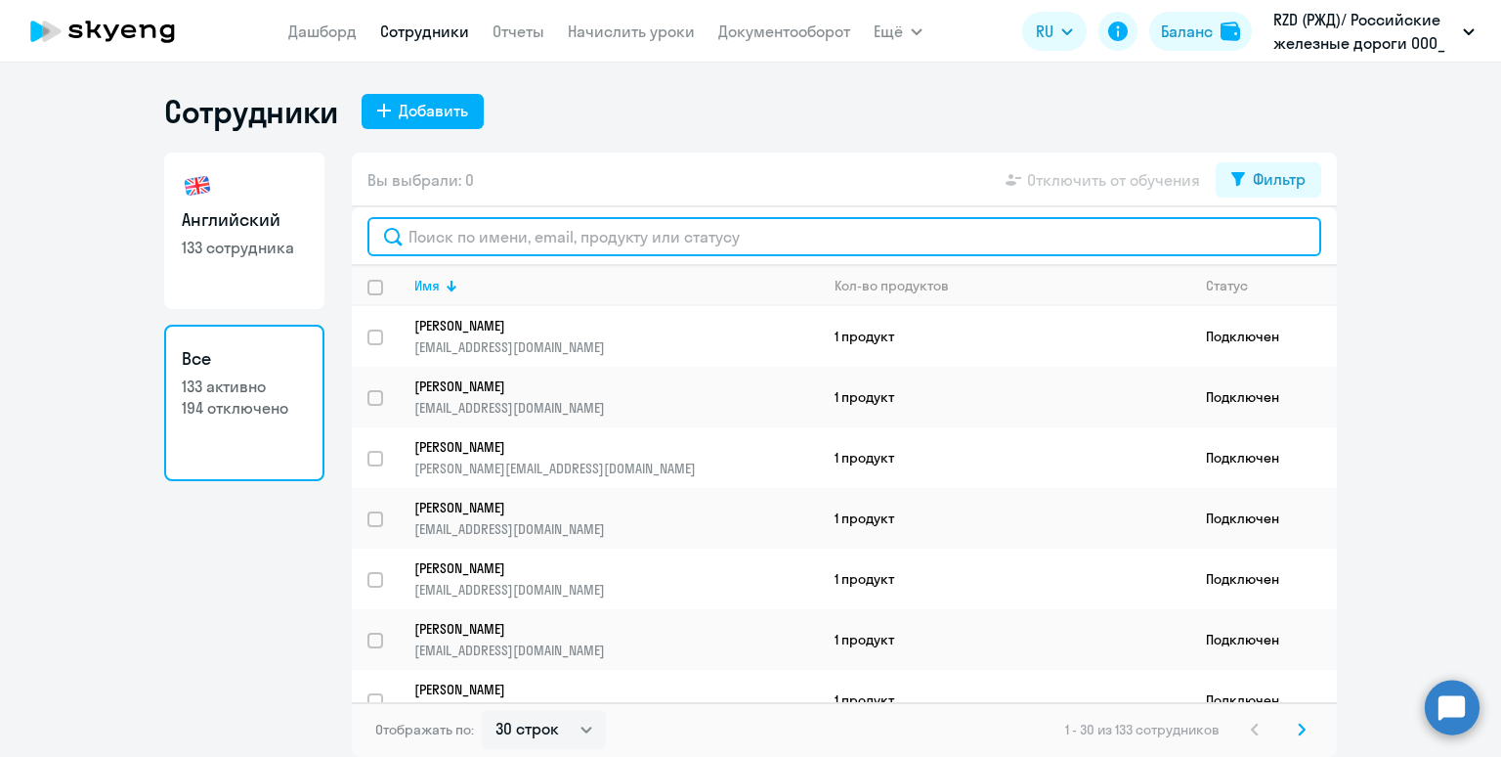
click at [597, 238] on input "text" at bounding box center [845, 236] width 954 height 39
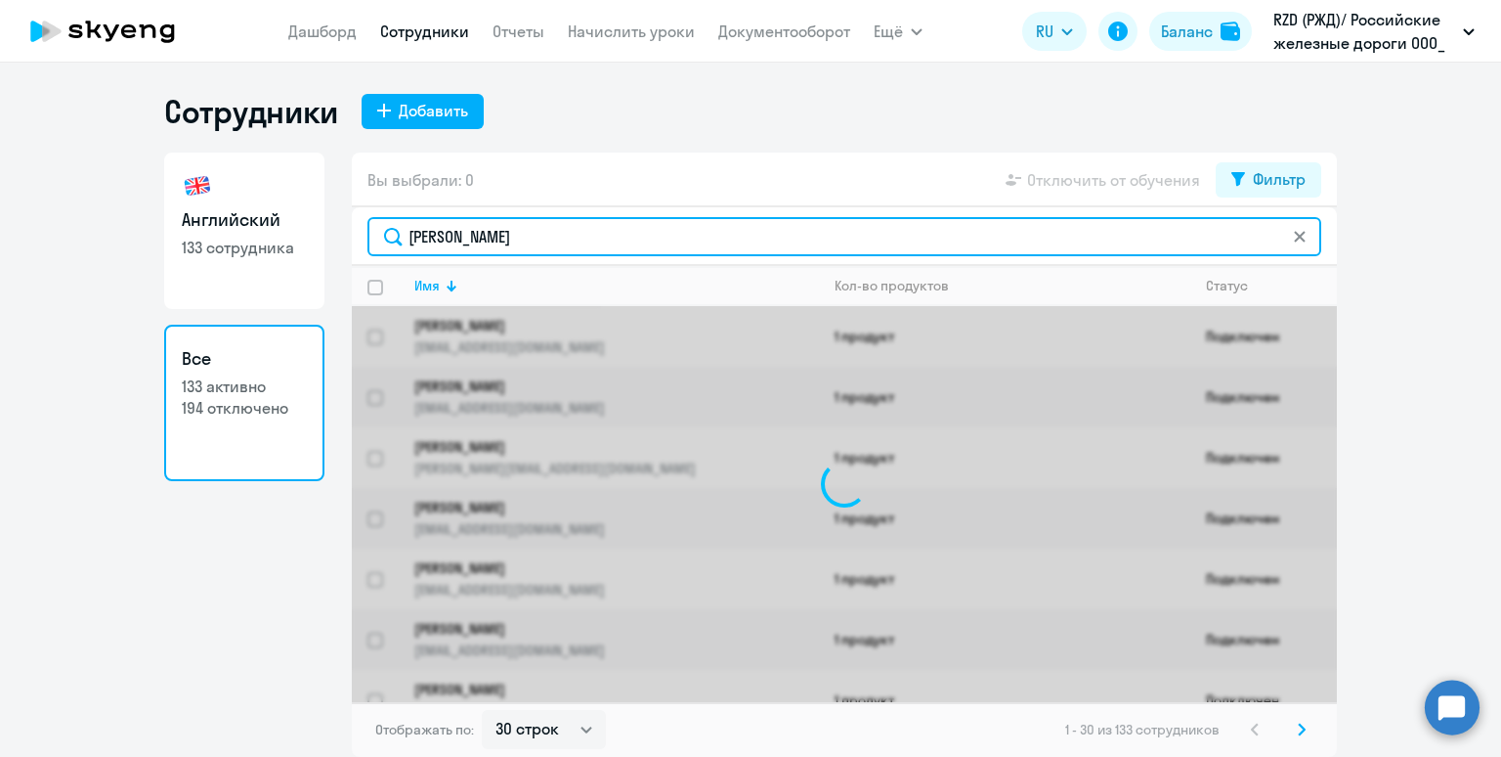
type input "васильев"
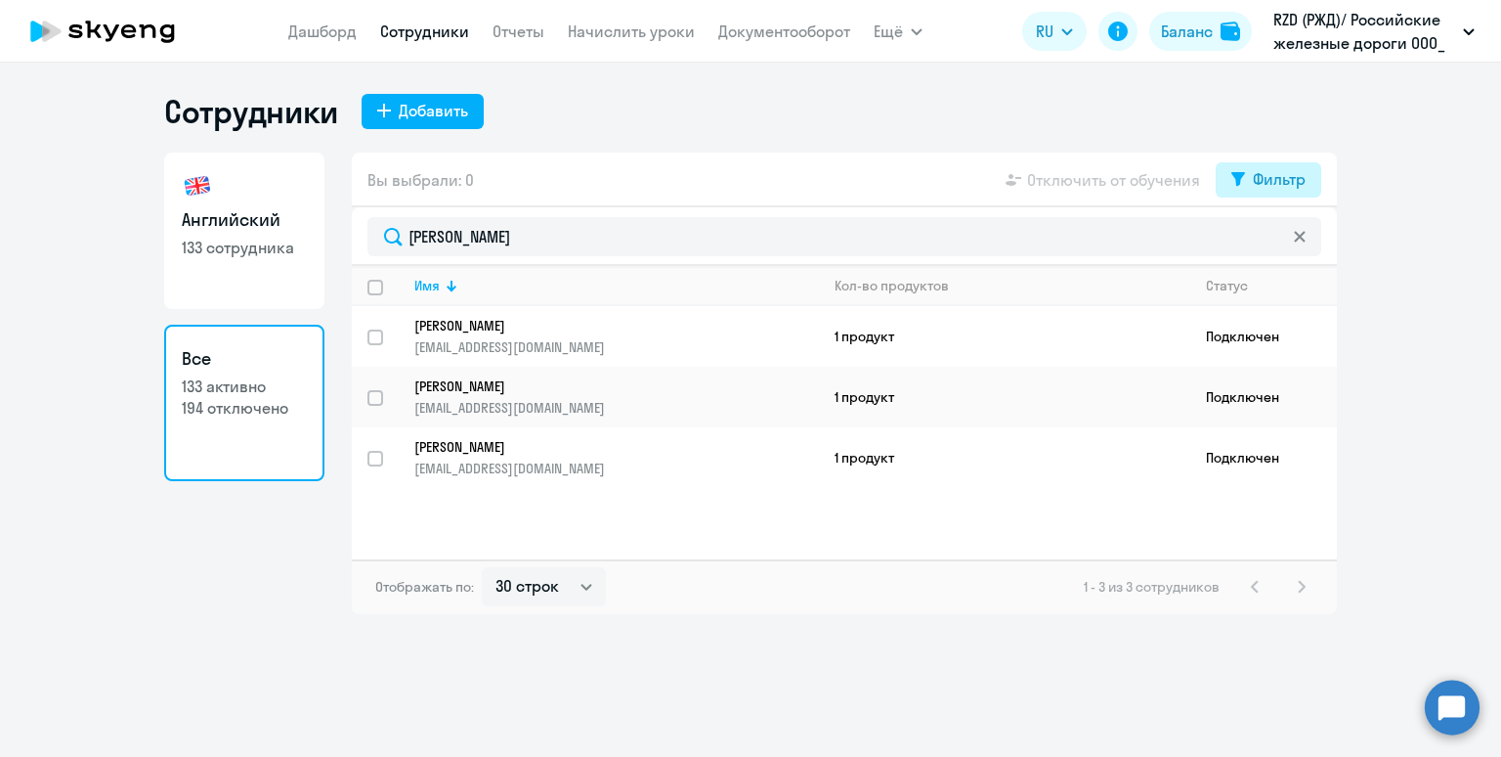
click at [1286, 172] on div "Фильтр" at bounding box center [1279, 178] width 53 height 23
click at [1293, 238] on span at bounding box center [1289, 244] width 33 height 20
click at [1273, 242] on input "checkbox" at bounding box center [1272, 242] width 1 height 1
checkbox input "true"
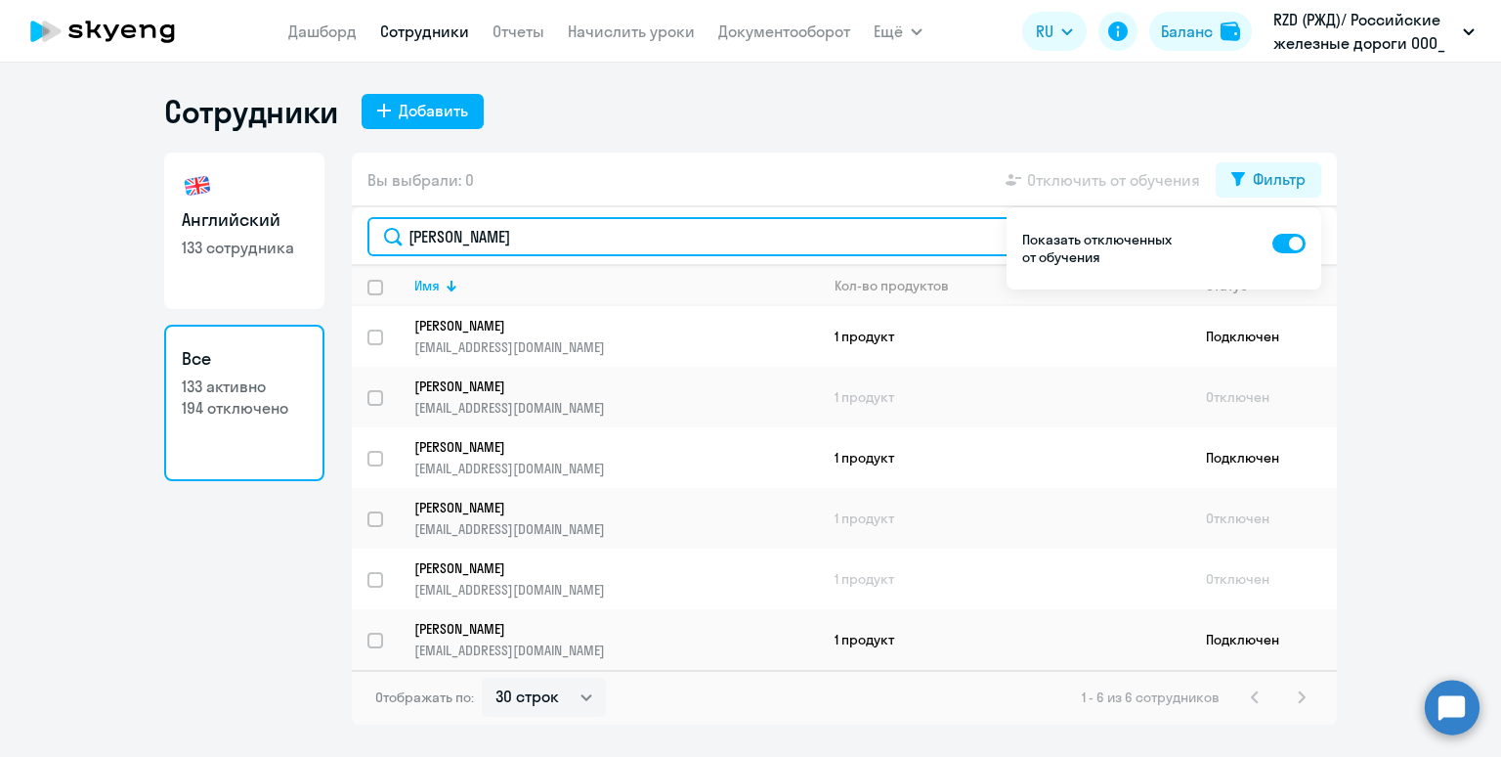
click at [611, 237] on input "васильев" at bounding box center [845, 236] width 954 height 39
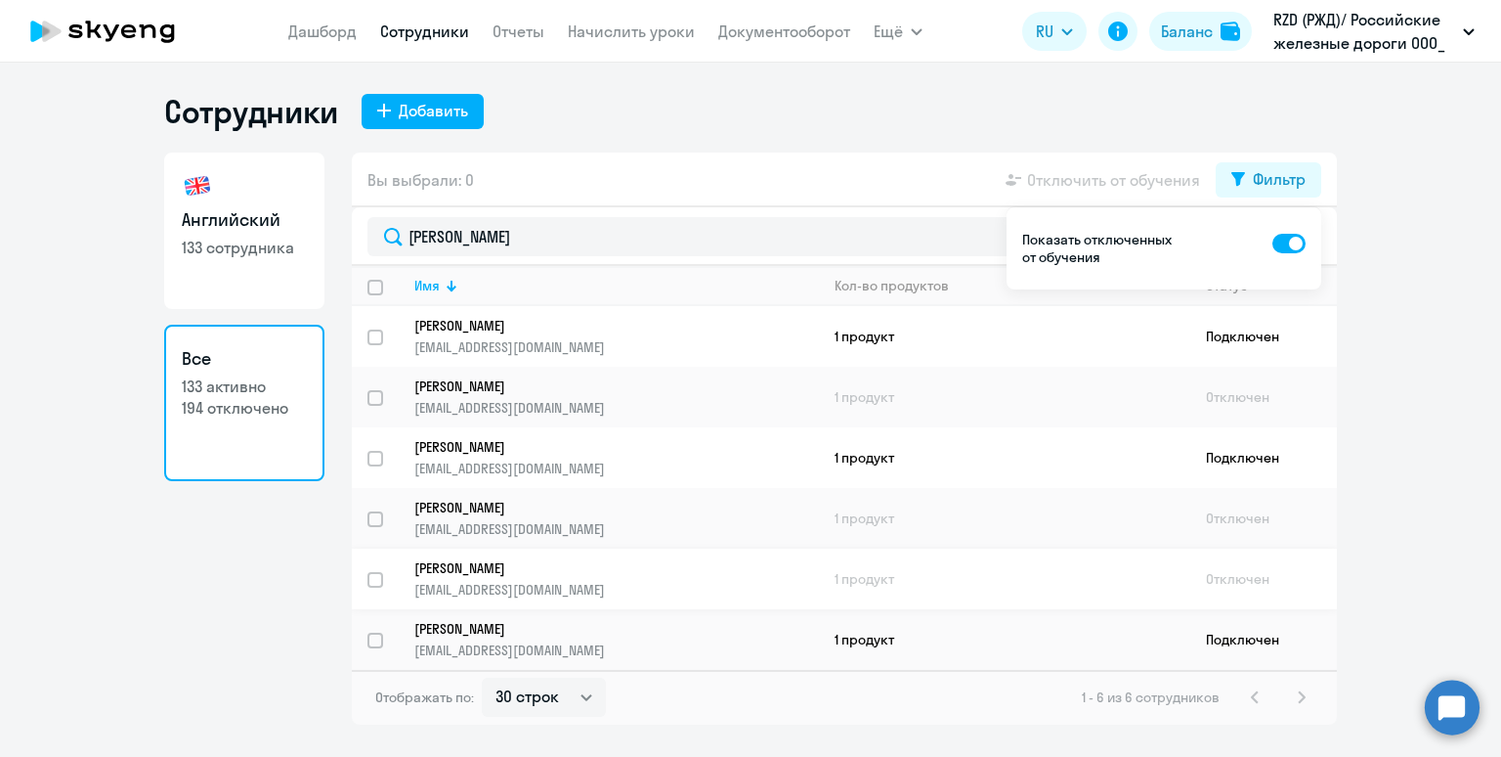
click at [624, 583] on p "vasilievma@gmail.com" at bounding box center [616, 590] width 404 height 18
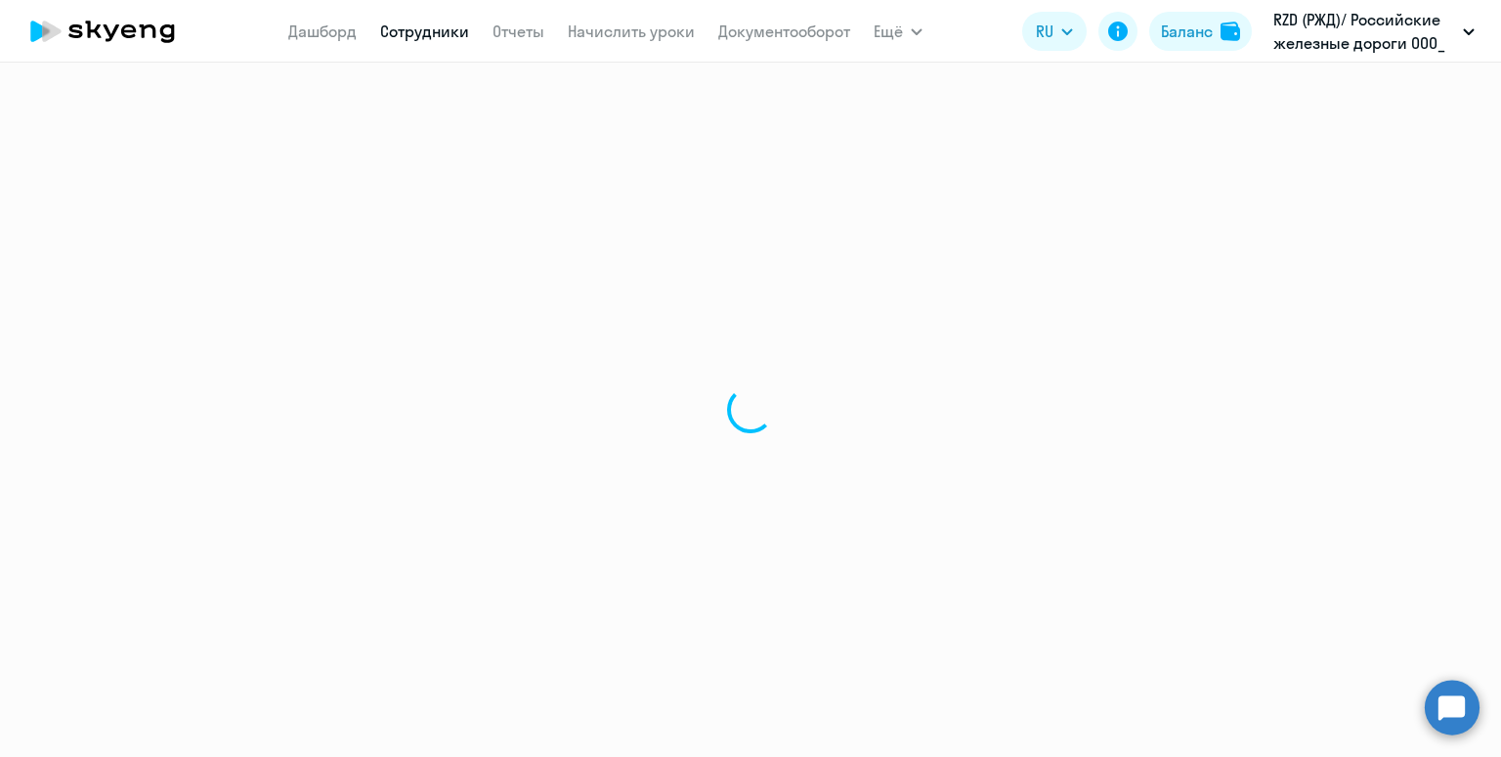
select select "english"
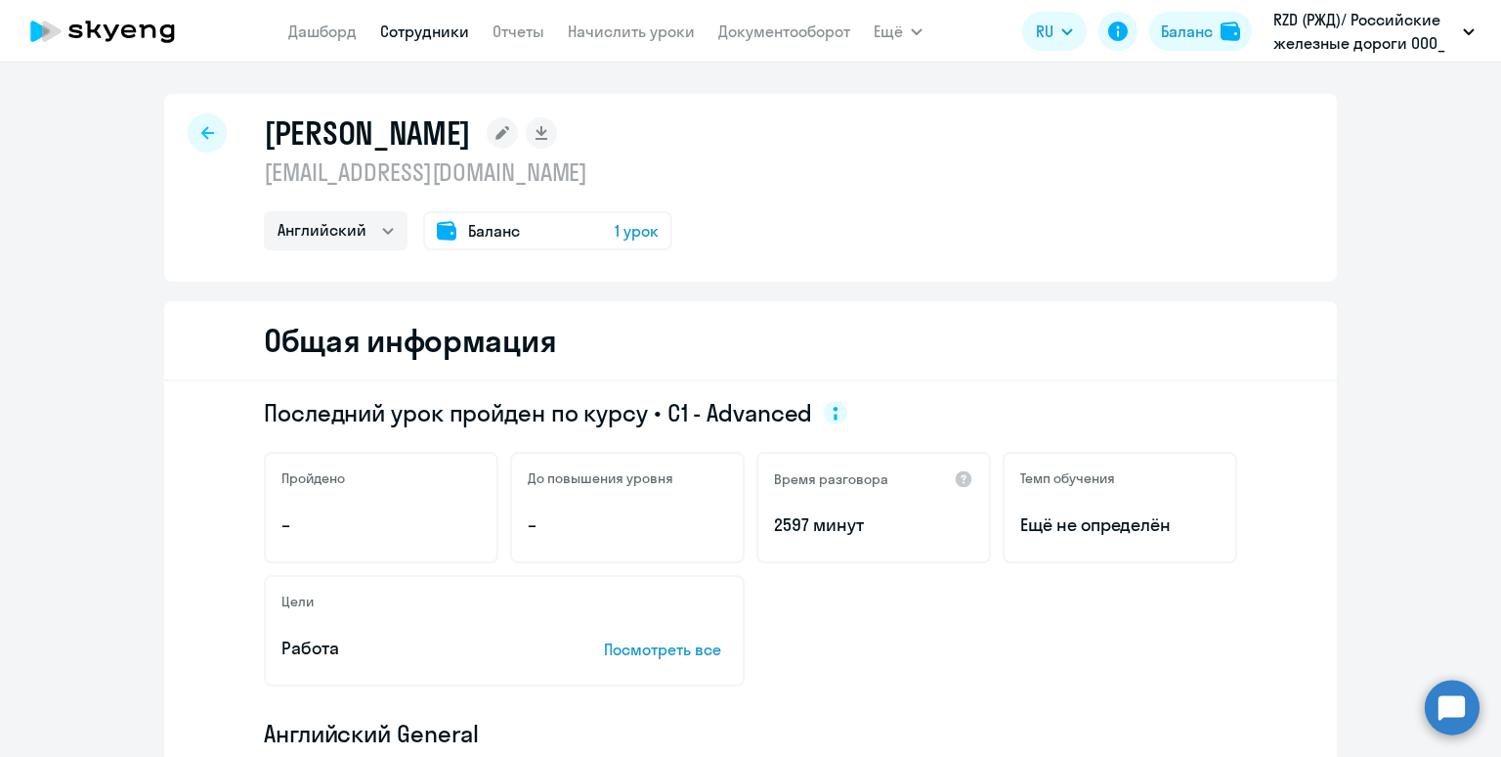
drag, startPoint x: 605, startPoint y: 129, endPoint x: 218, endPoint y: 129, distance: 387.1
click at [218, 129] on div "Васильев Михаил Александрович vasilievma@gmail.com Английский Баланс 1 урок" at bounding box center [750, 188] width 1173 height 188
copy h1 "Васильев Михаил Александрович"
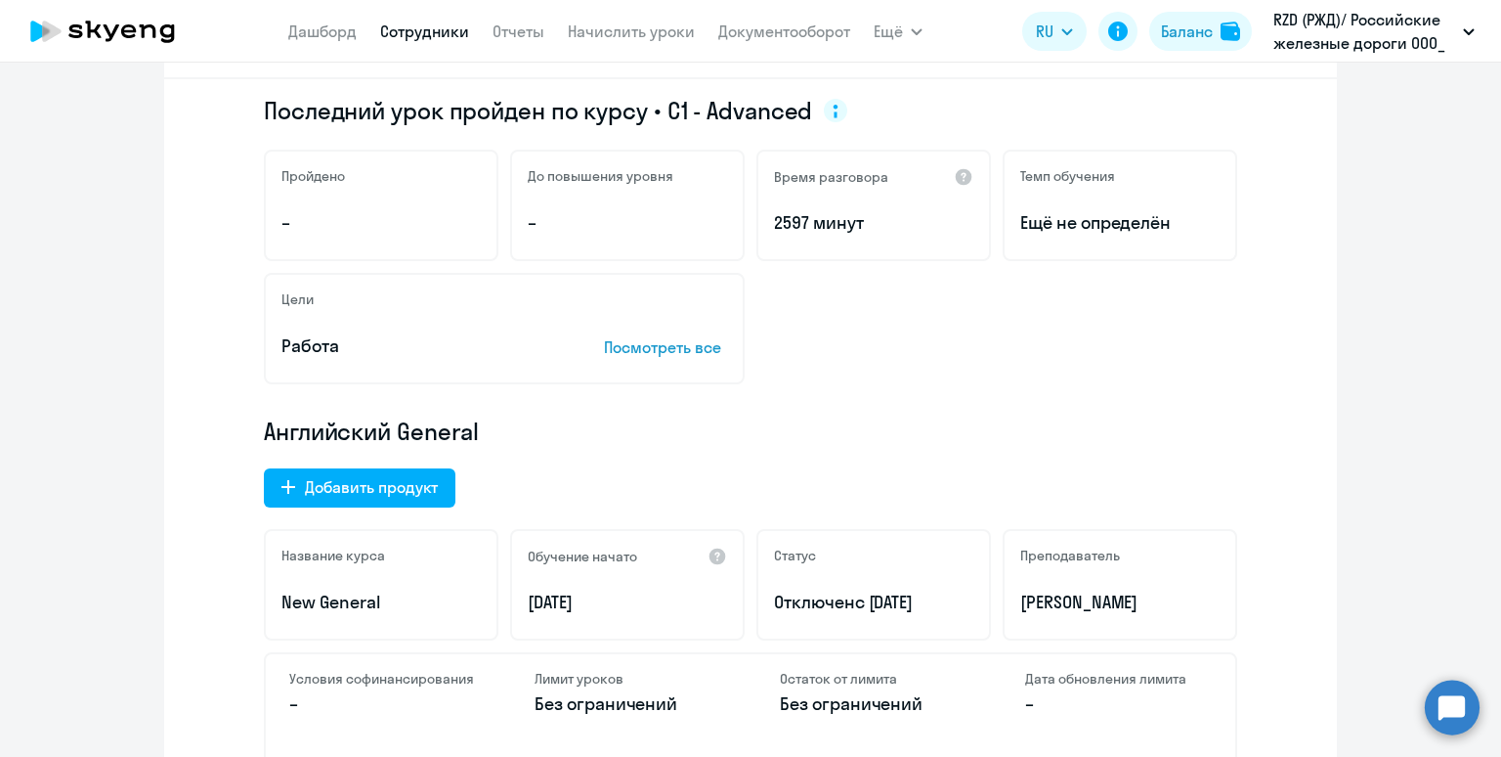
scroll to position [303, 0]
drag, startPoint x: 952, startPoint y: 605, endPoint x: 871, endPoint y: 607, distance: 81.2
click at [871, 607] on p "Отключен с 31.07.2025" at bounding box center [873, 600] width 199 height 25
copy span "31.07.2025"
drag, startPoint x: 615, startPoint y: 602, endPoint x: 511, endPoint y: 598, distance: 103.7
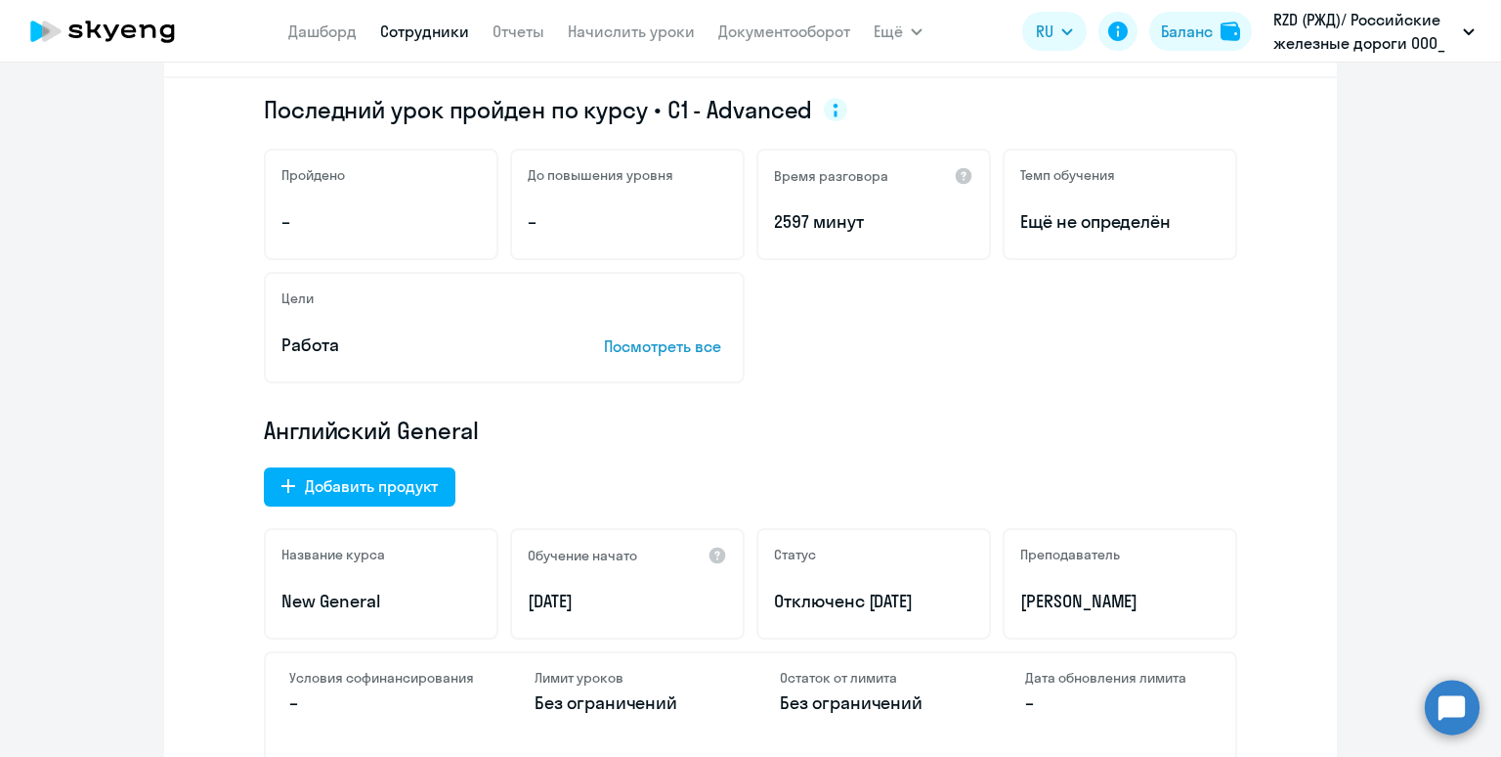
click at [511, 598] on div "Обучение начато 05.01.2022" at bounding box center [627, 583] width 235 height 111
copy p "05.01.2022"
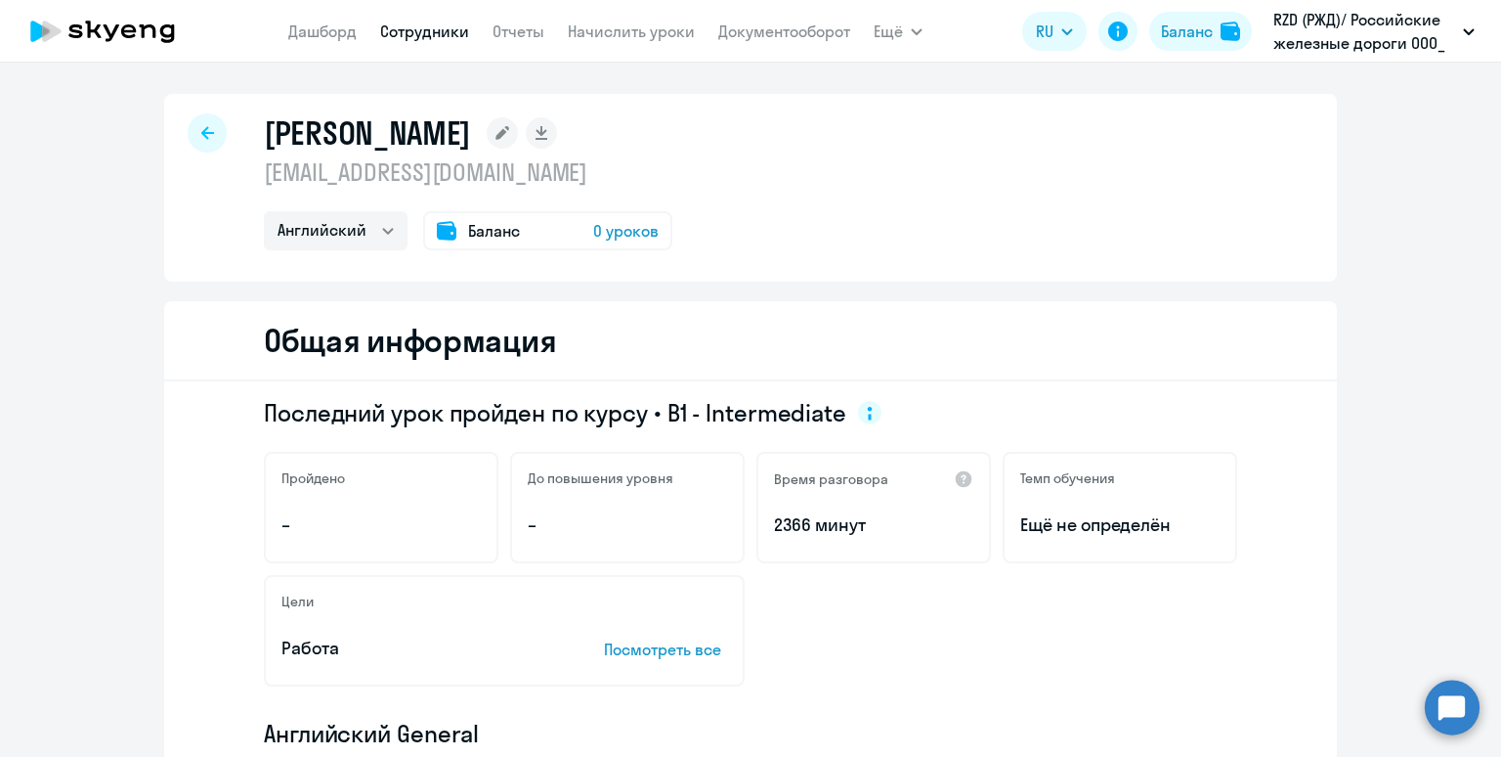
select select "english"
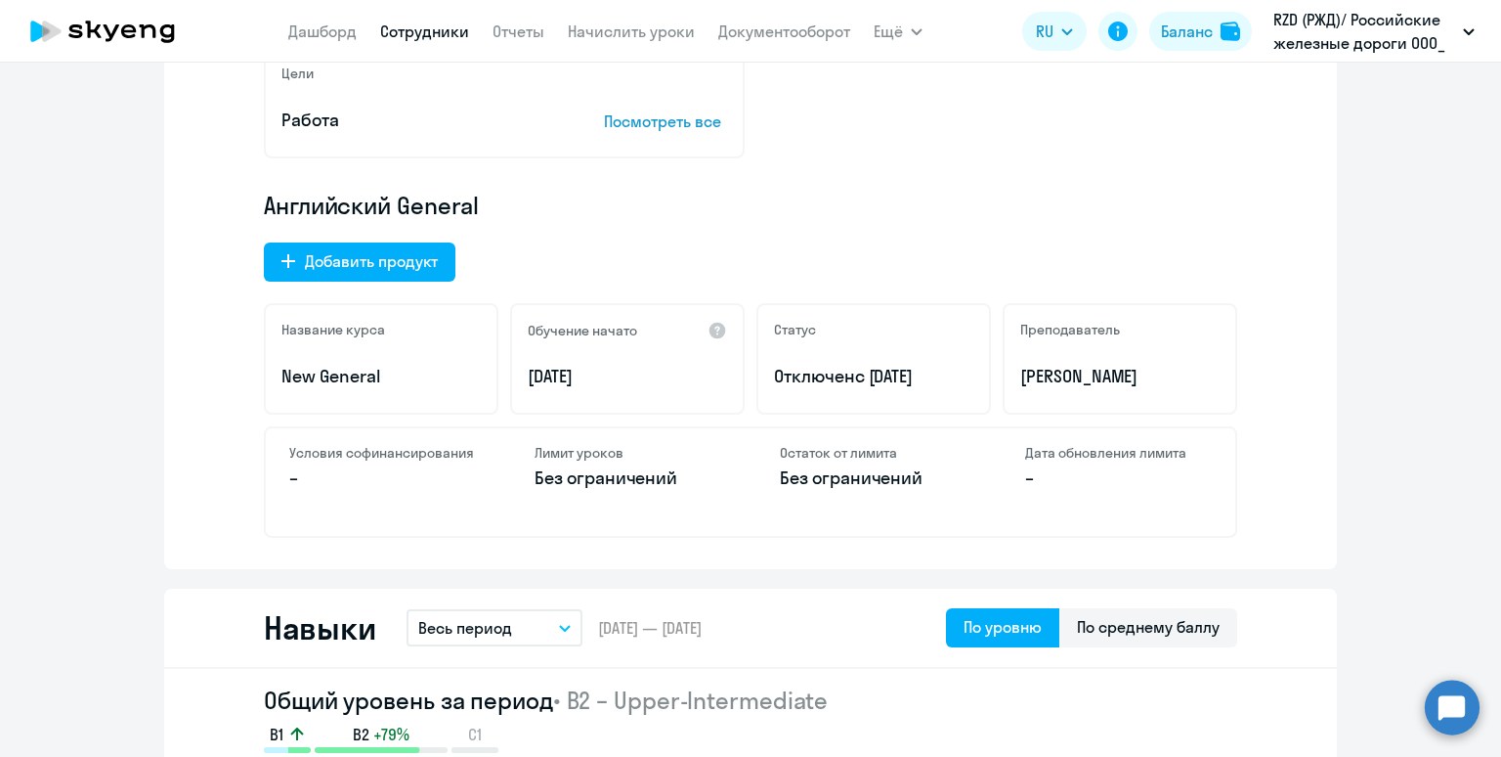
scroll to position [529, 0]
drag, startPoint x: 636, startPoint y: 378, endPoint x: 524, endPoint y: 370, distance: 112.7
click at [524, 370] on div "Обучение начато 11.01.2022" at bounding box center [627, 357] width 235 height 111
copy p "[DATE]"
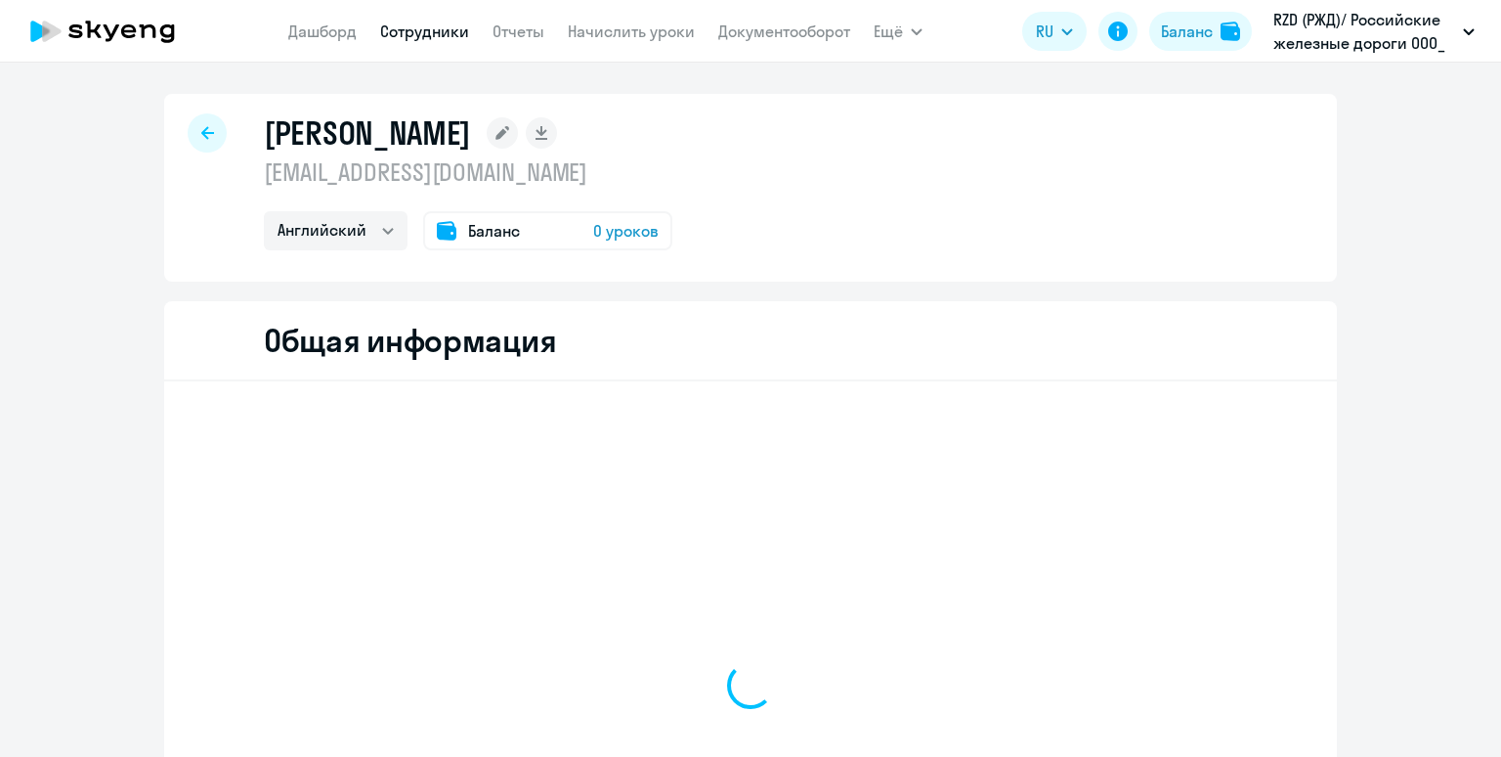
select select "english"
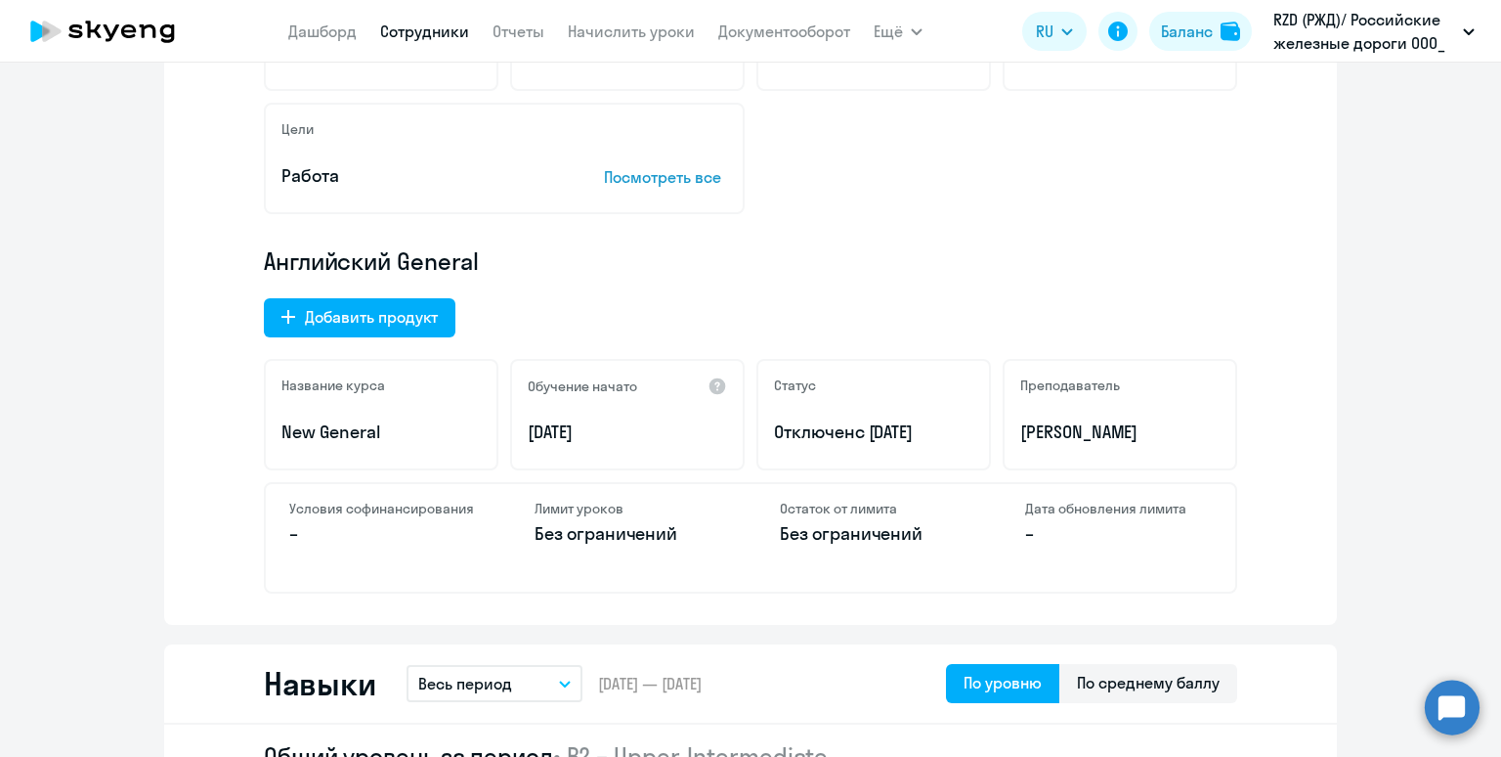
scroll to position [473, 0]
drag, startPoint x: 629, startPoint y: 434, endPoint x: 508, endPoint y: 423, distance: 120.7
click at [508, 423] on div "Название курса New General Обучение начато 12.01.2022 Статус Отключен с 21.01.2…" at bounding box center [751, 413] width 974 height 111
copy p "12.01.2022"
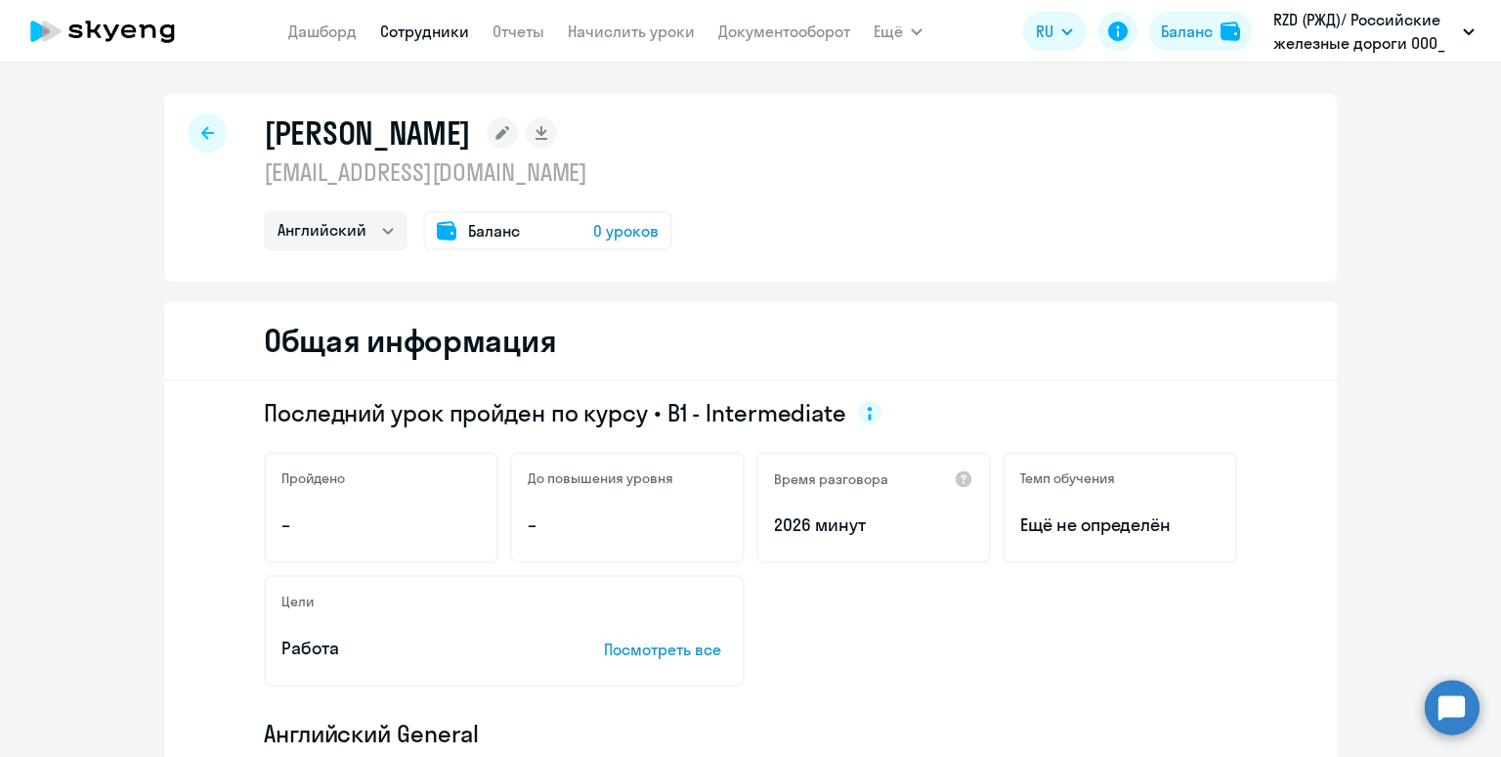
select select "english"
drag, startPoint x: 557, startPoint y: 181, endPoint x: 262, endPoint y: 170, distance: 295.4
click at [262, 170] on div "[PERSON_NAME] [EMAIL_ADDRESS][DOMAIN_NAME] Английский Баланс 0 уроков" at bounding box center [750, 188] width 1173 height 188
copy p "[EMAIL_ADDRESS][DOMAIN_NAME]"
select select "english"
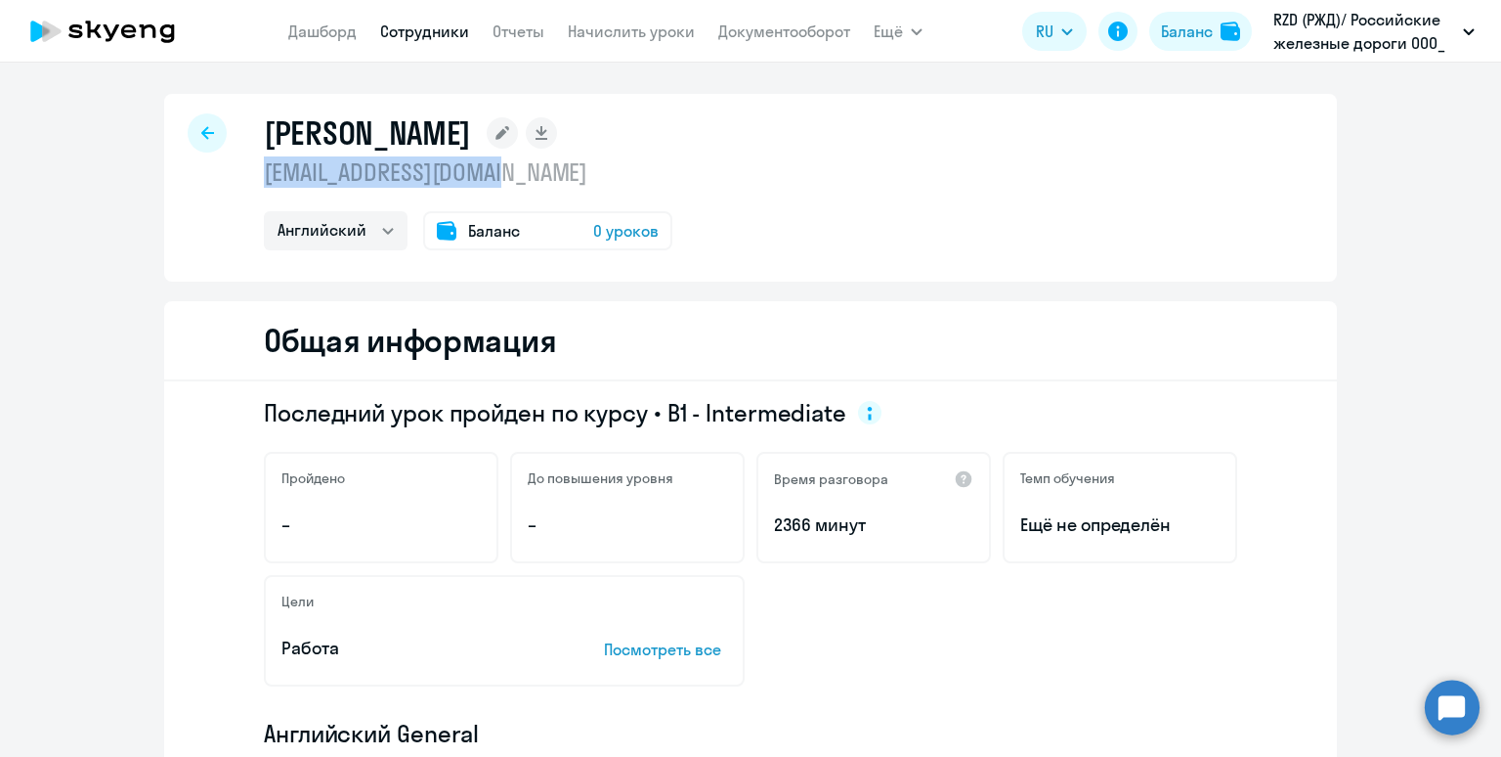
drag, startPoint x: 539, startPoint y: 170, endPoint x: 265, endPoint y: 184, distance: 274.0
click at [265, 183] on p "angelochek163@mail.ru" at bounding box center [468, 171] width 409 height 31
copy p "angelochek163@mail.ru"
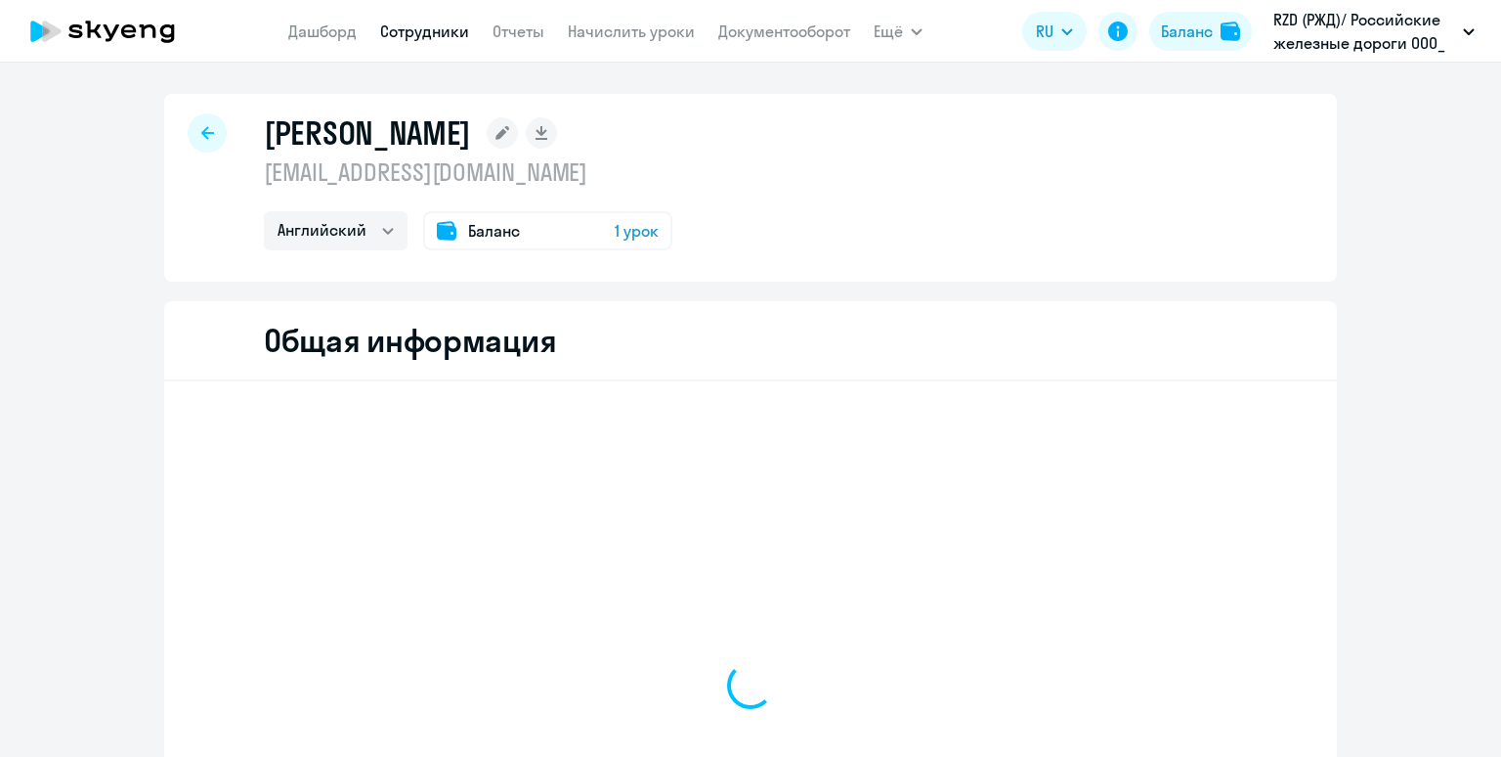
select select "english"
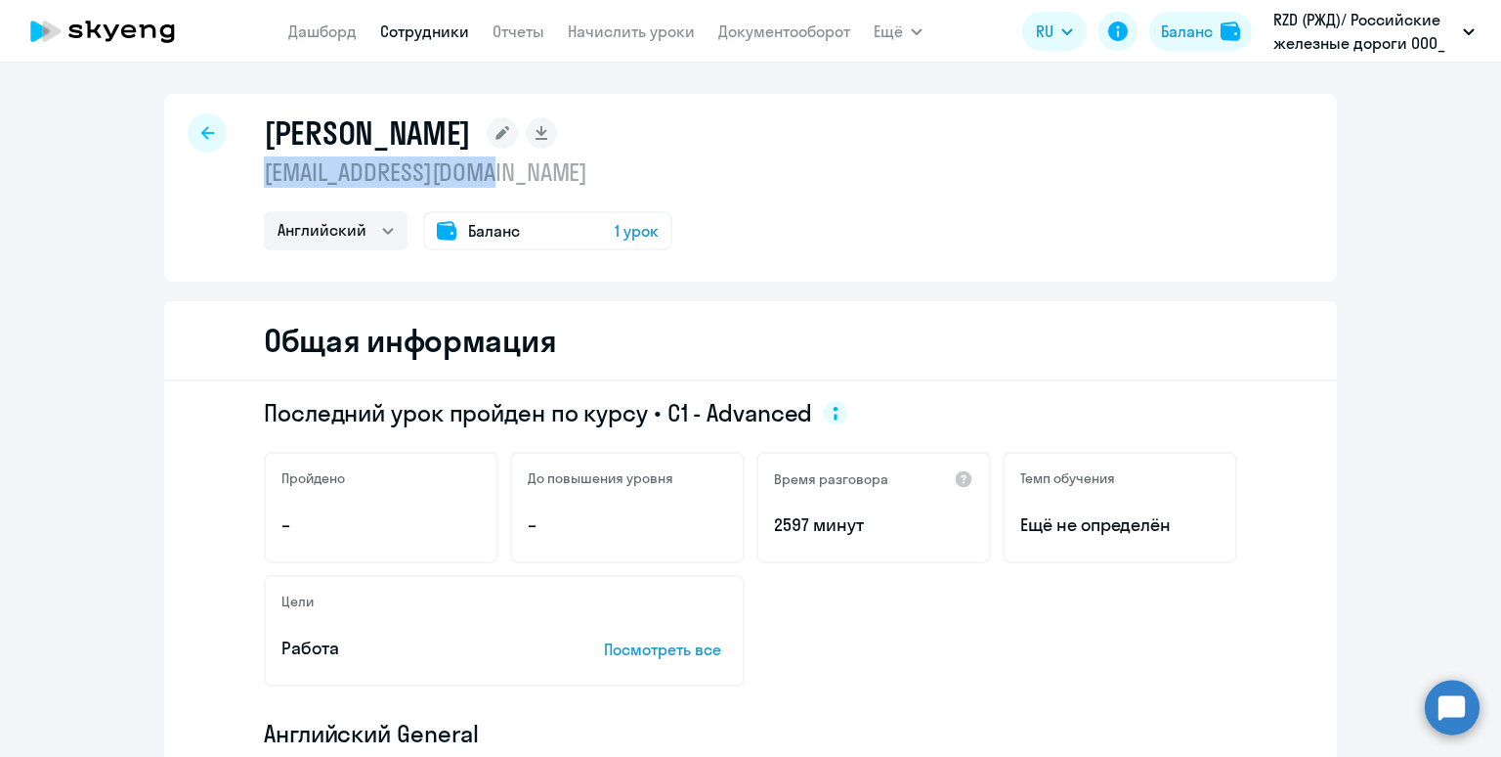
drag, startPoint x: 517, startPoint y: 181, endPoint x: 261, endPoint y: 177, distance: 256.1
click at [261, 176] on div "[PERSON_NAME] [PERSON_NAME][EMAIL_ADDRESS][DOMAIN_NAME] Английский Баланс 1 урок" at bounding box center [750, 188] width 1173 height 188
copy p "[EMAIL_ADDRESS][DOMAIN_NAME]"
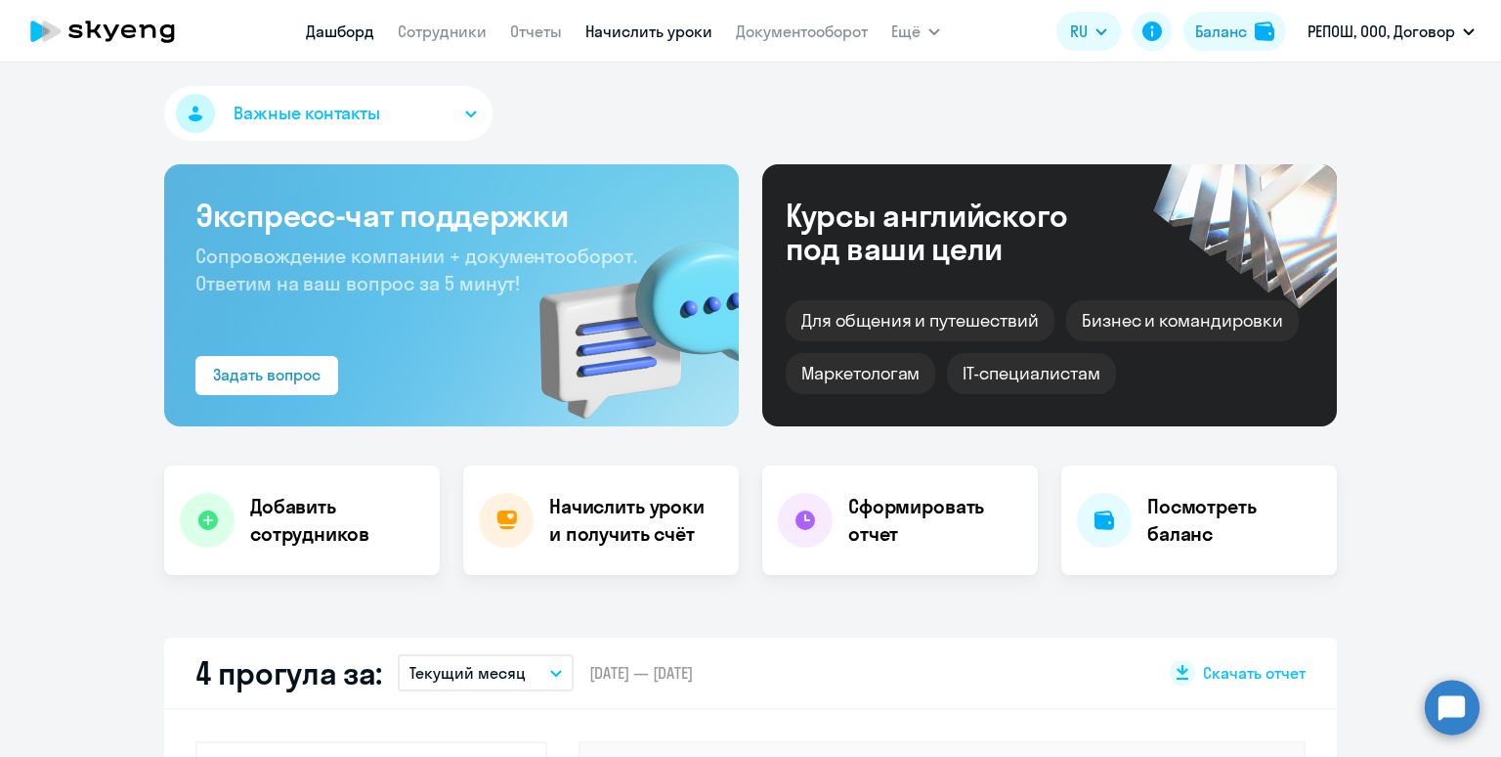
click at [603, 26] on link "Начислить уроки" at bounding box center [649, 32] width 127 height 20
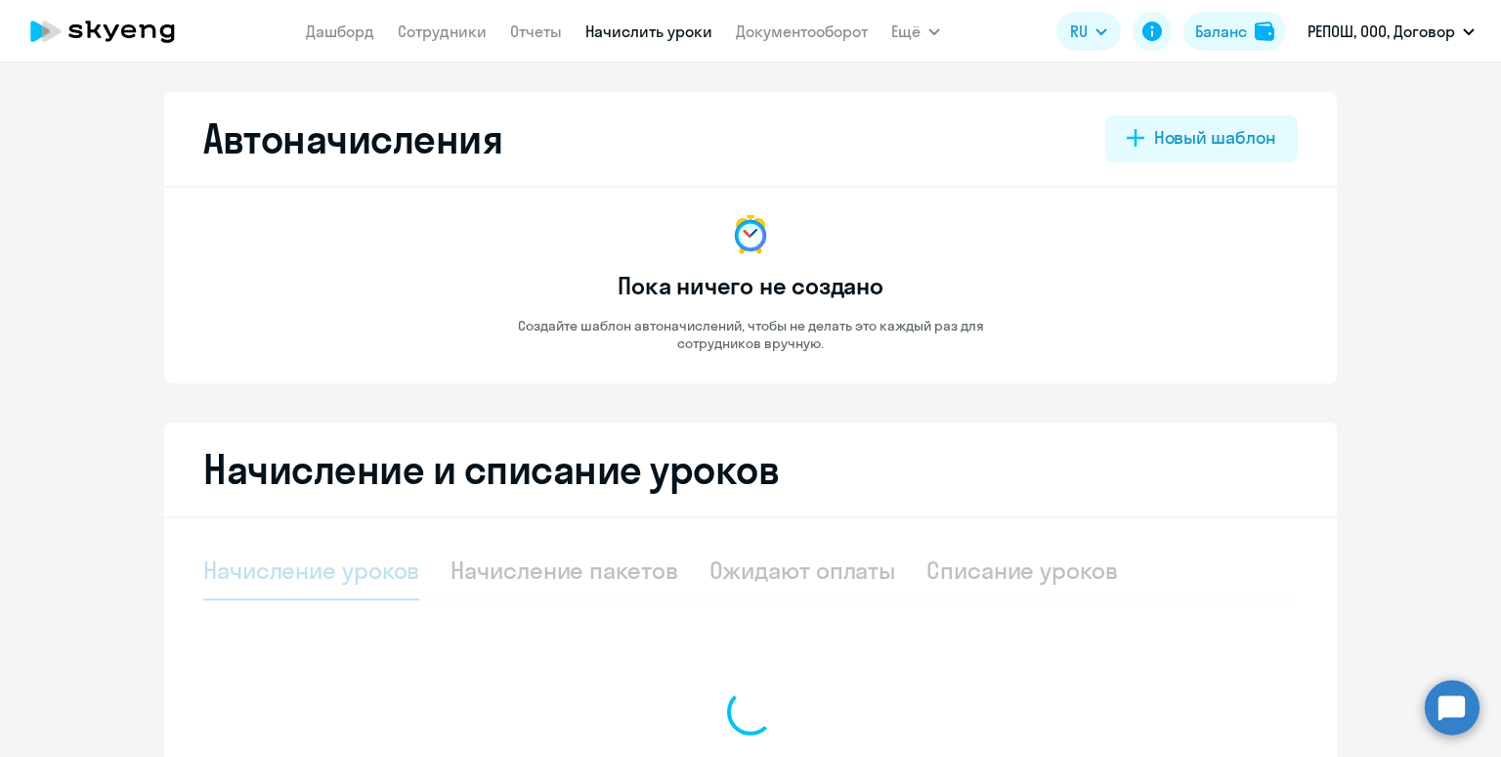
select select "10"
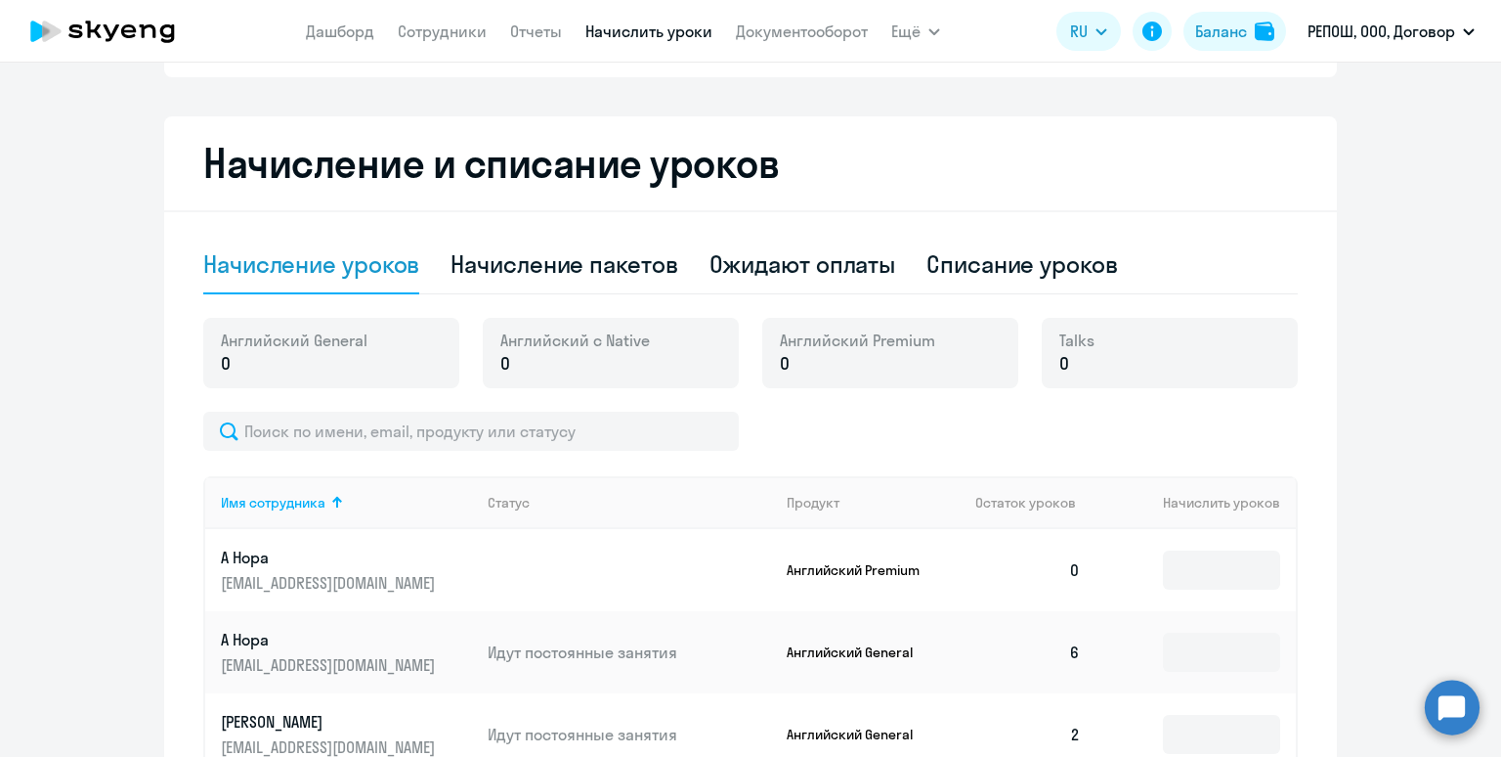
scroll to position [331, 0]
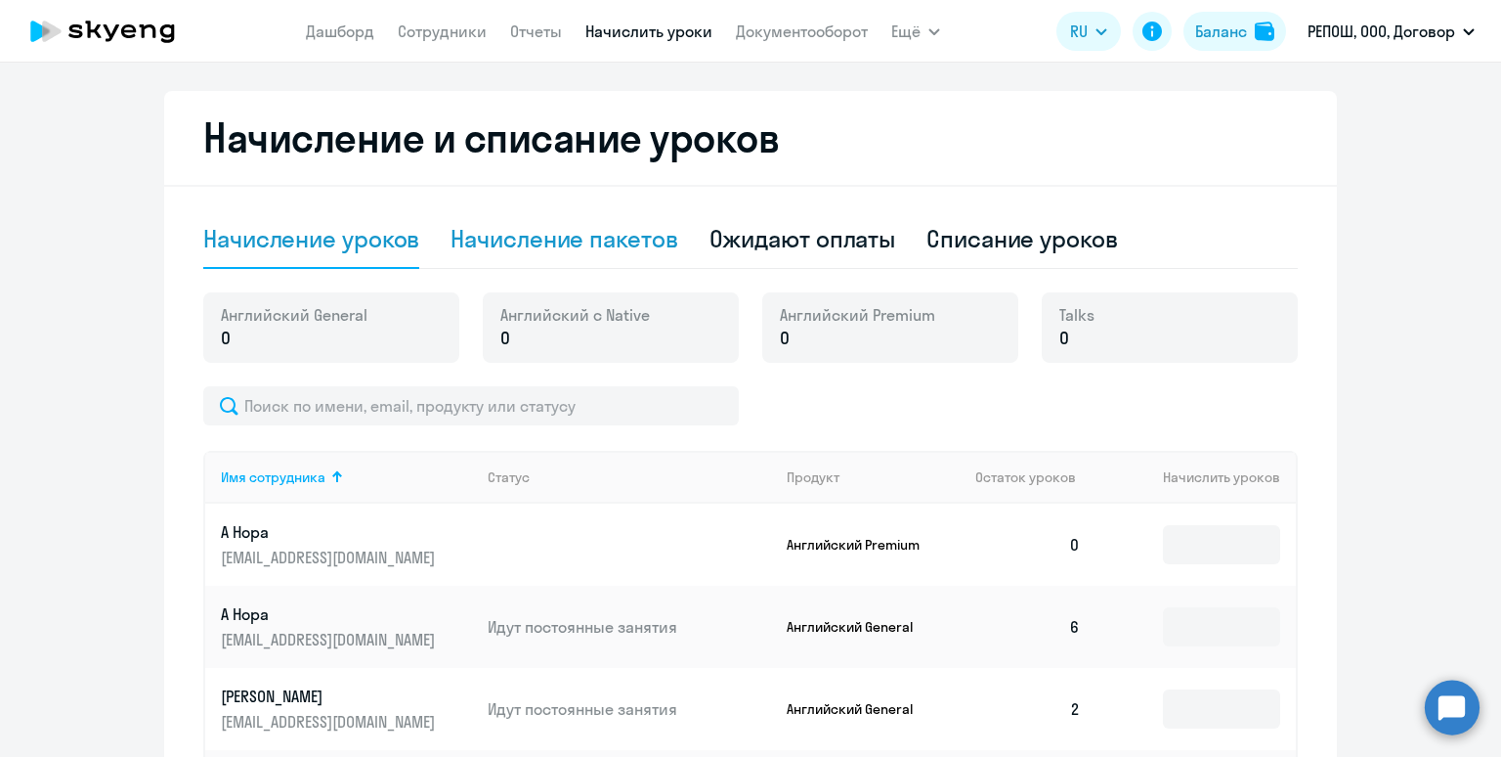
click at [543, 246] on div "Начисление пакетов" at bounding box center [564, 238] width 227 height 31
select select "10"
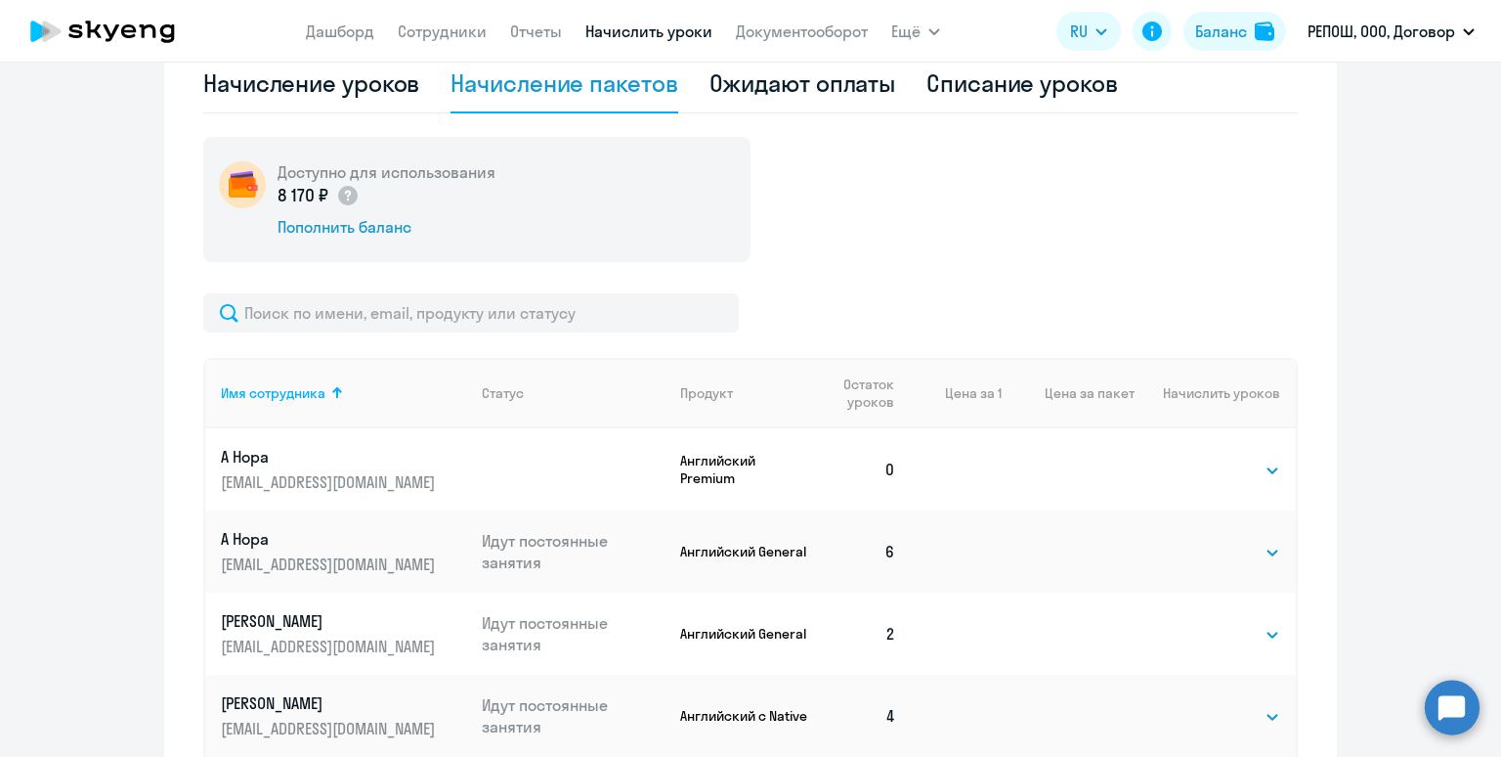
scroll to position [587, 0]
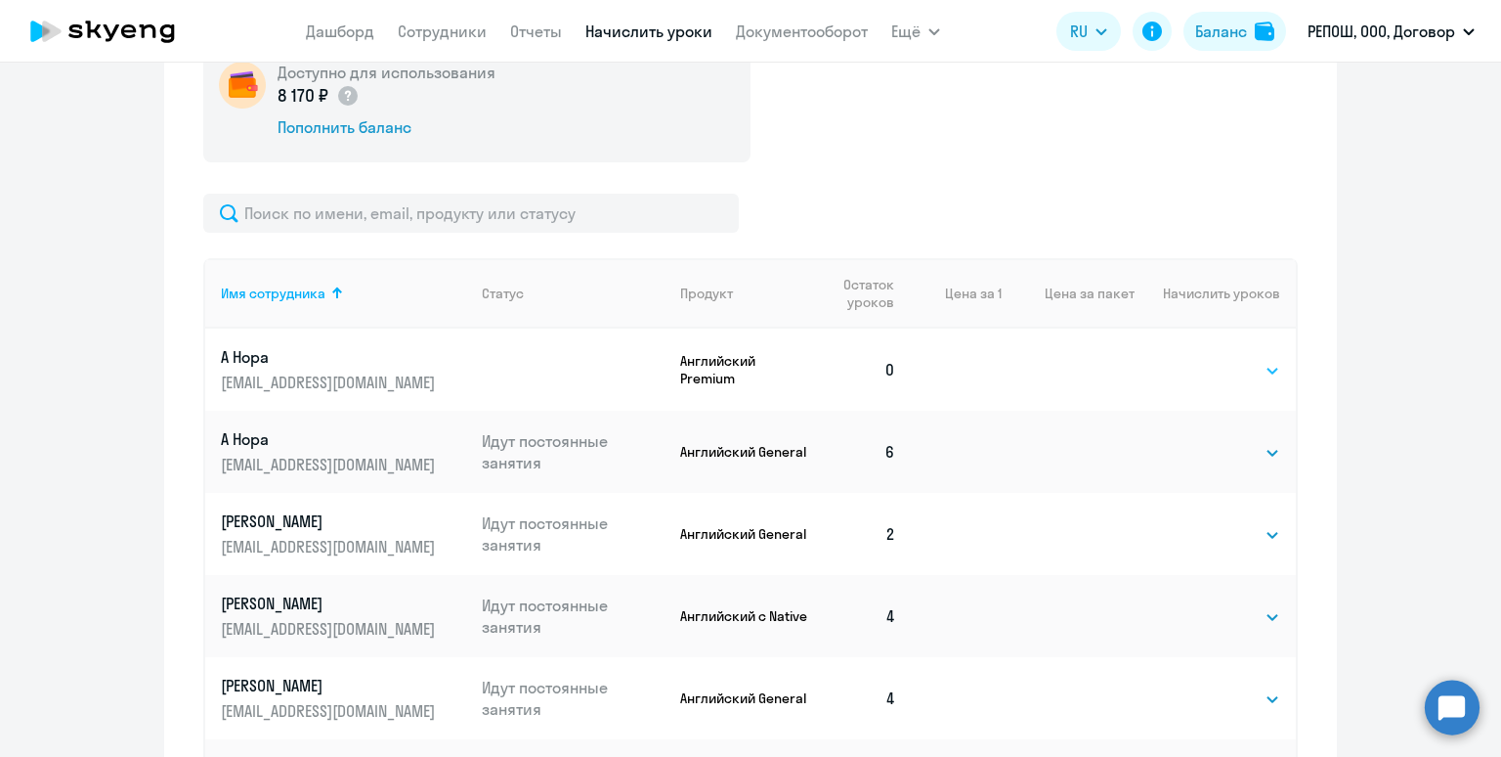
click at [1242, 369] on select "Выбрать 4 8 16 32 64 96 128" at bounding box center [1240, 370] width 80 height 23
select select "4"
click at [1200, 359] on select "Выбрать 4 8 16 32 64 96 128" at bounding box center [1240, 370] width 80 height 23
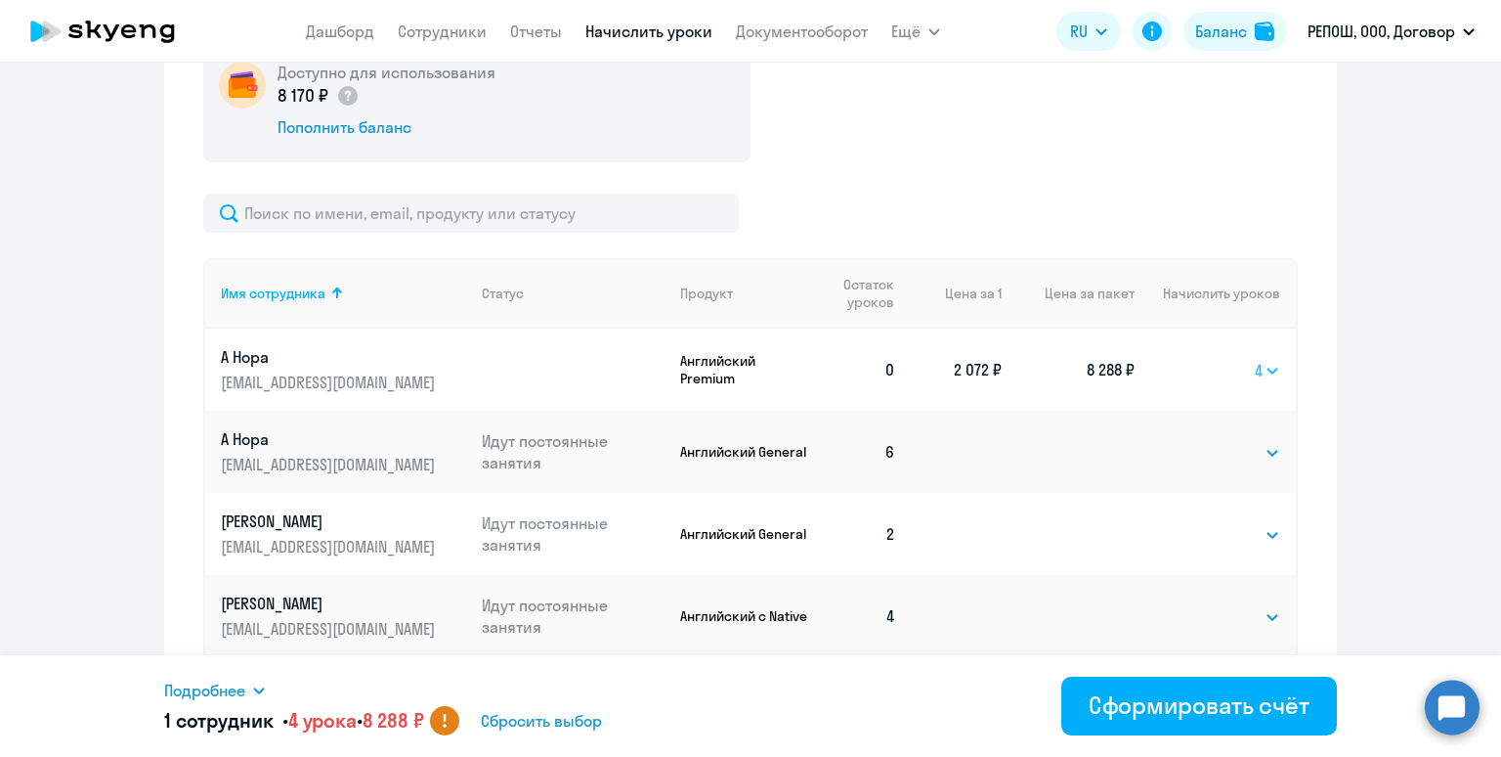
click at [1275, 369] on select "Выбрать 4 8 16 32 64 96 128" at bounding box center [1267, 370] width 25 height 23
select select
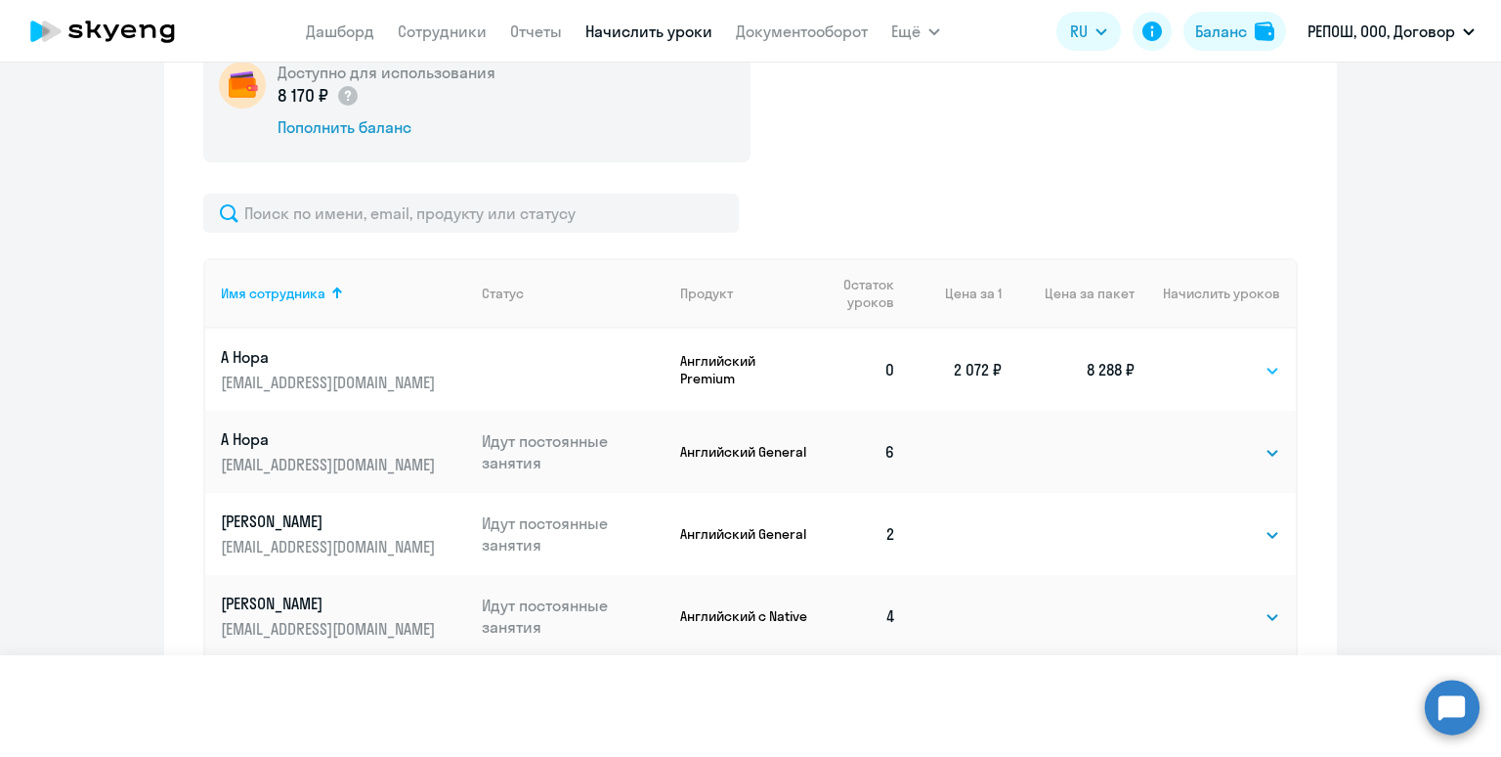
click at [1255, 359] on select "Выбрать 4 8 16 32 64 96 128" at bounding box center [1267, 370] width 25 height 23
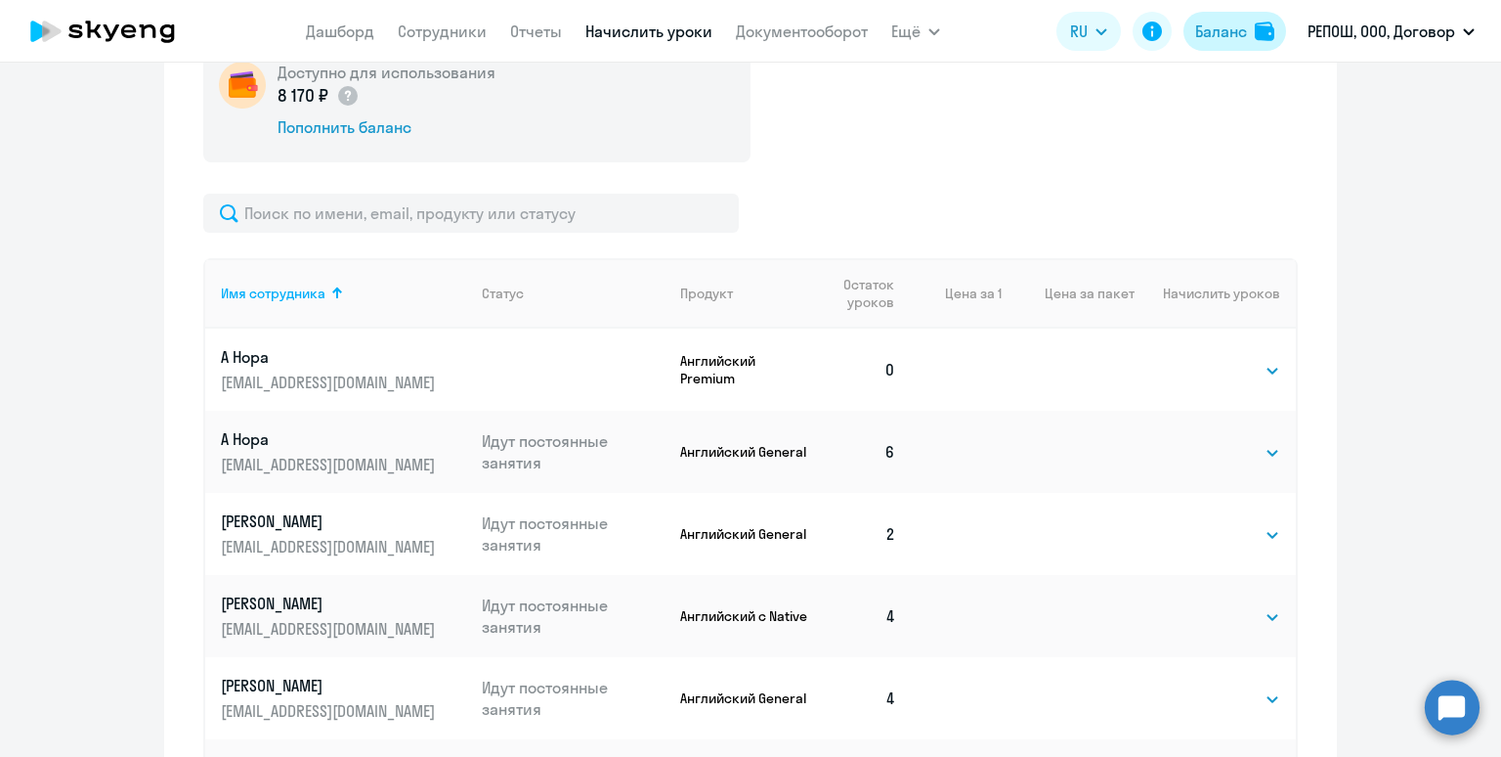
click at [1237, 36] on div "Баланс" at bounding box center [1221, 31] width 52 height 23
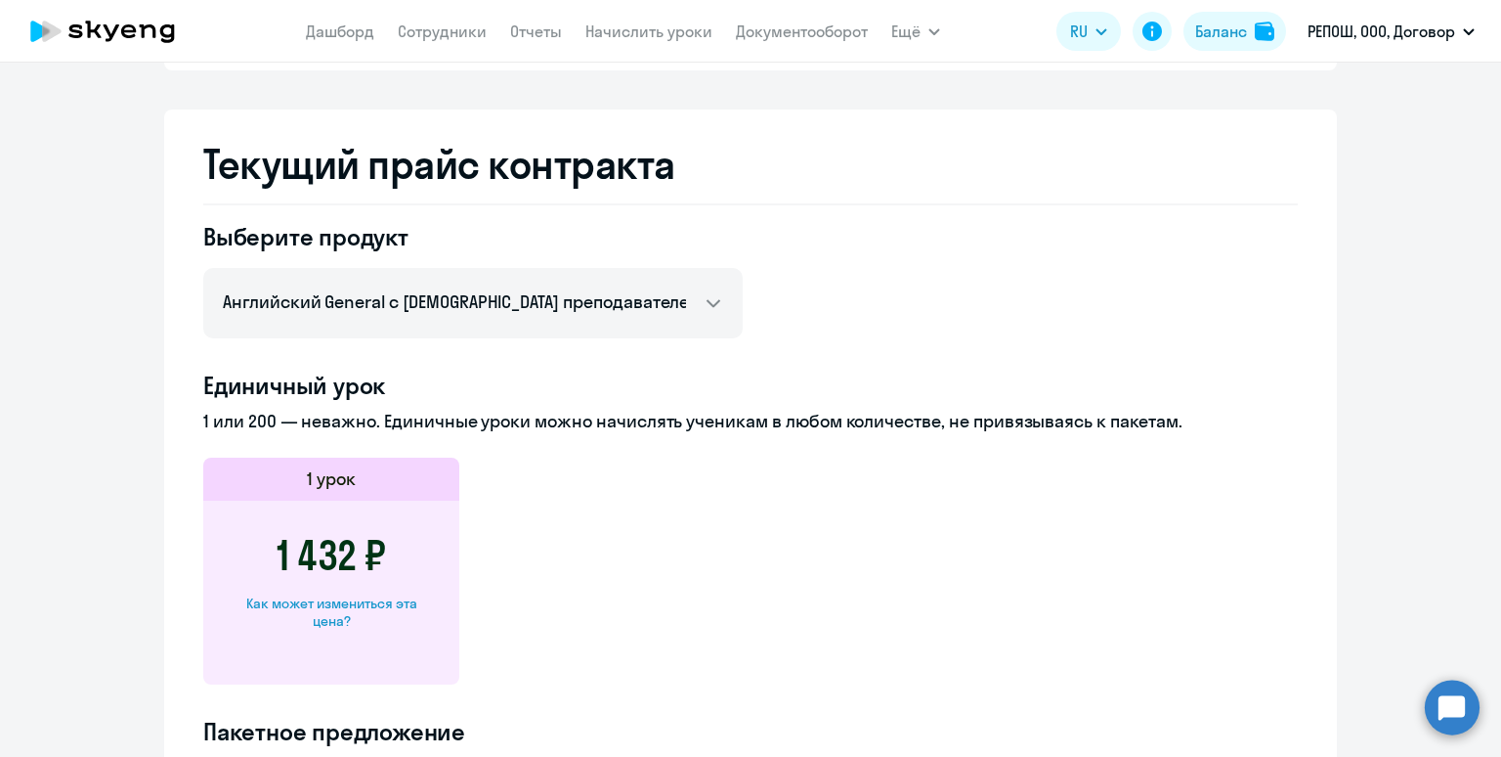
scroll to position [561, 0]
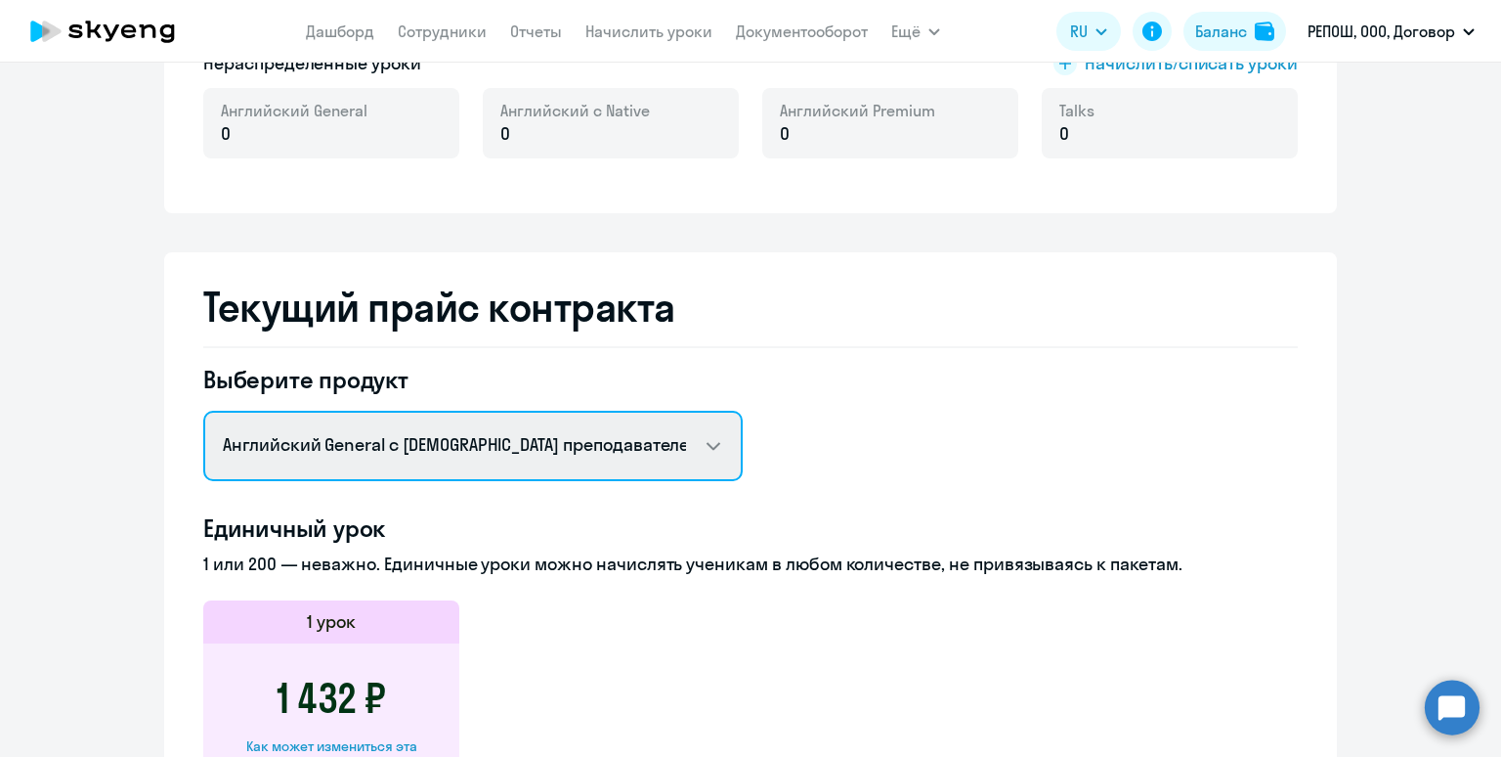
click at [486, 456] on select "Английский General с русскоговорящим преподавателем Английский General с [DEMOG…" at bounding box center [473, 446] width 540 height 70
select select "english_adult_not_native_speaker_premium"
click at [203, 411] on select "Английский General с русскоговорящим преподавателем Английский General с [DEMOG…" at bounding box center [473, 446] width 540 height 70
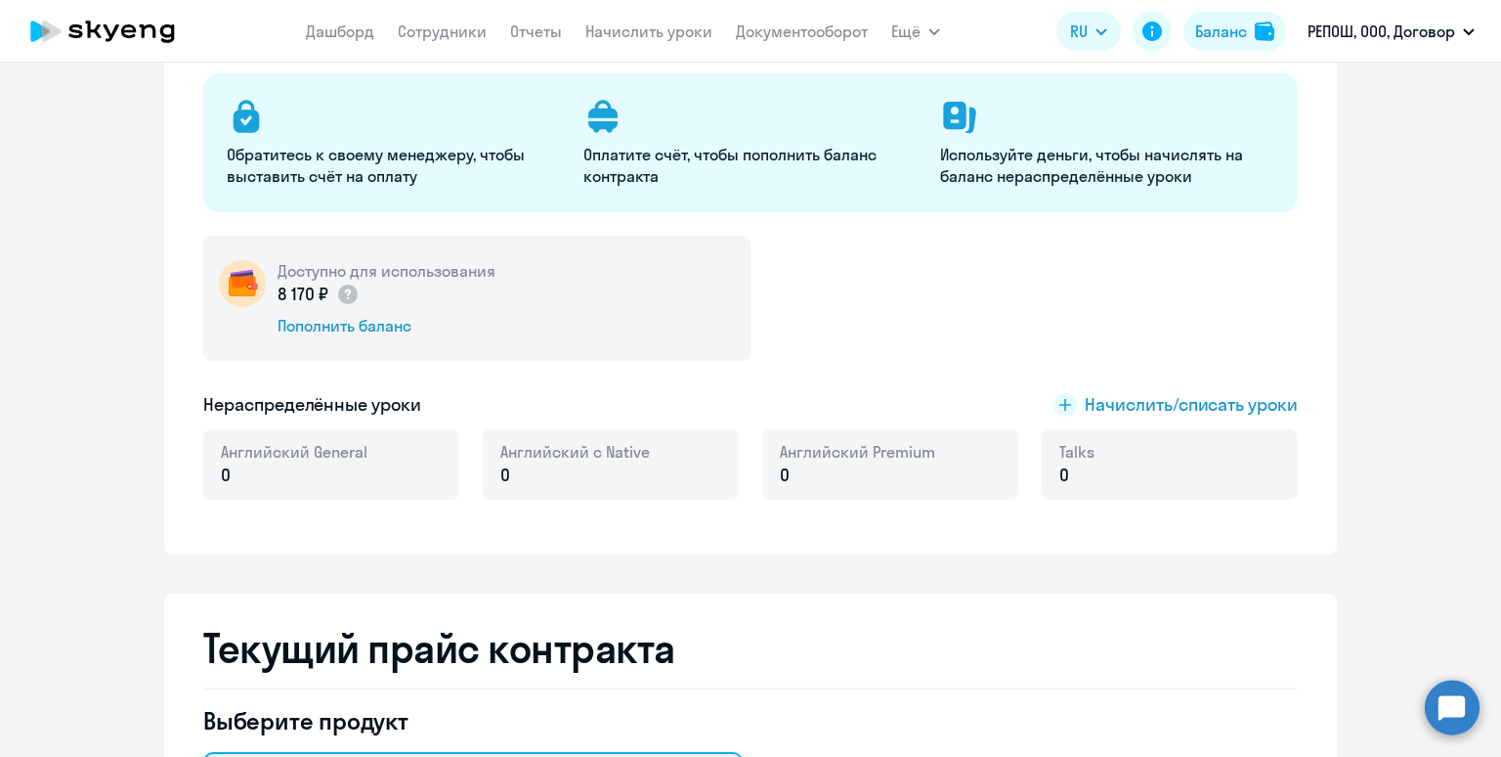
scroll to position [218, 0]
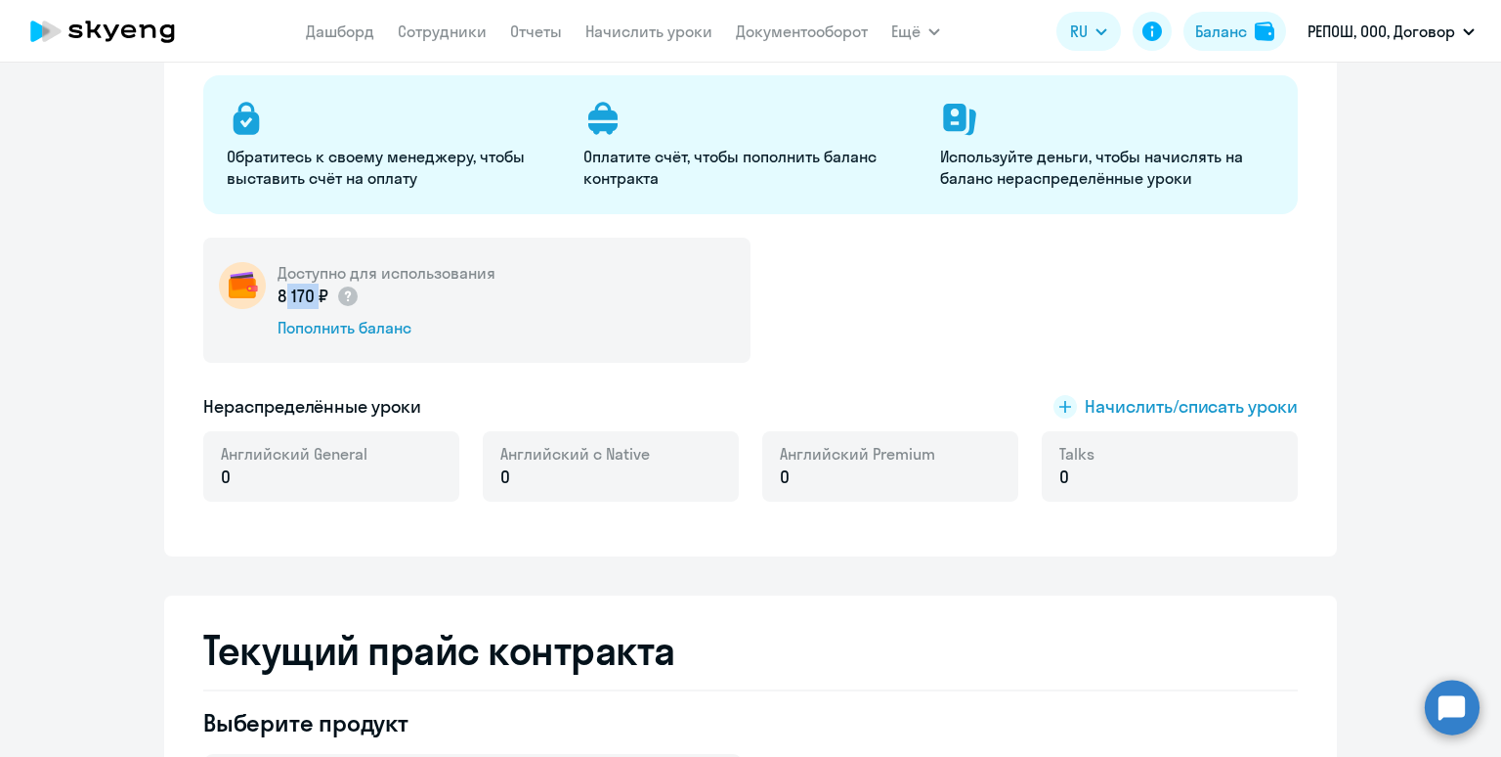
drag, startPoint x: 311, startPoint y: 294, endPoint x: 272, endPoint y: 292, distance: 39.1
click at [272, 292] on div "Доступно для использования 8 170 ₽ Пополнить баланс" at bounding box center [476, 300] width 547 height 125
copy p "8 170"
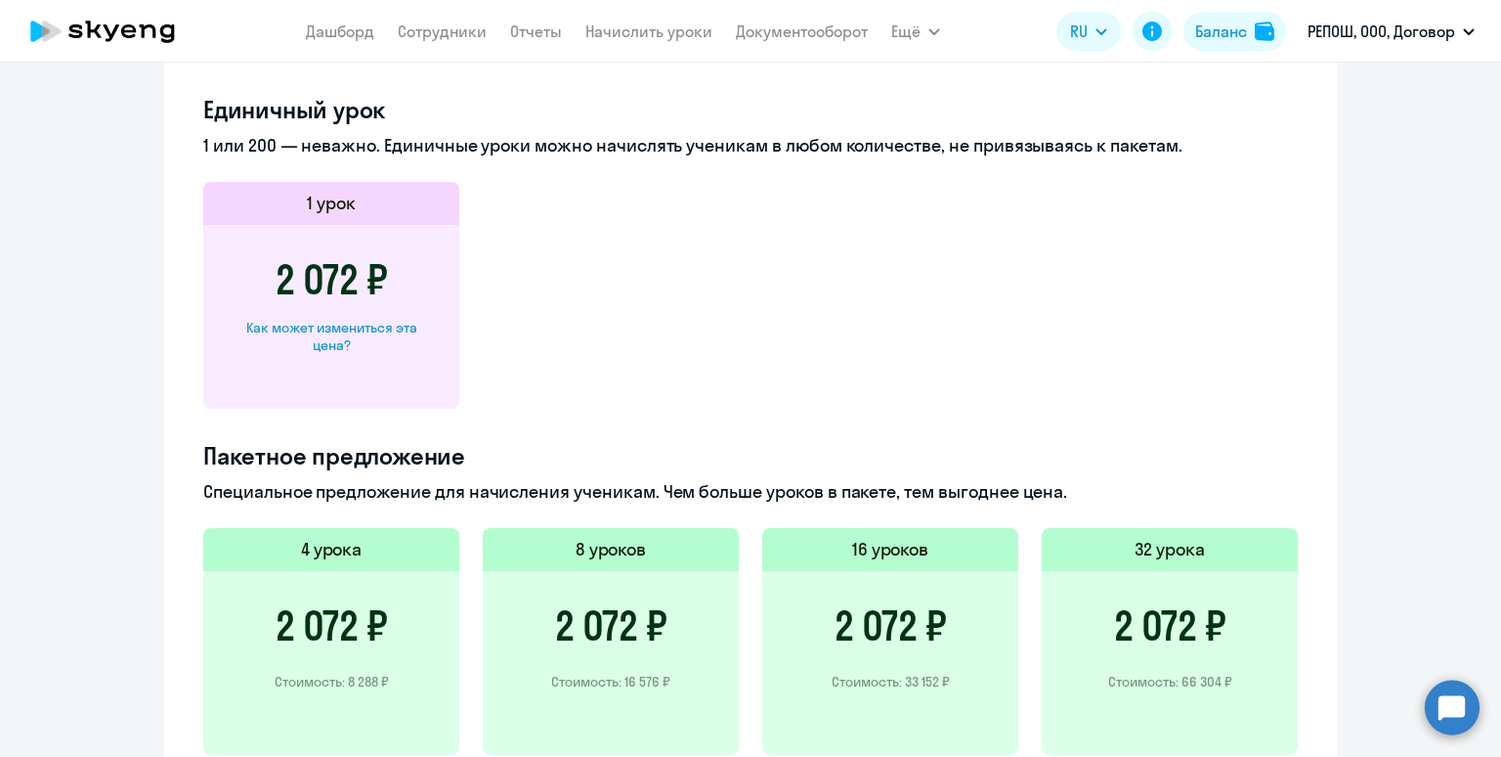
scroll to position [978, 0]
